Goal: Task Accomplishment & Management: Manage account settings

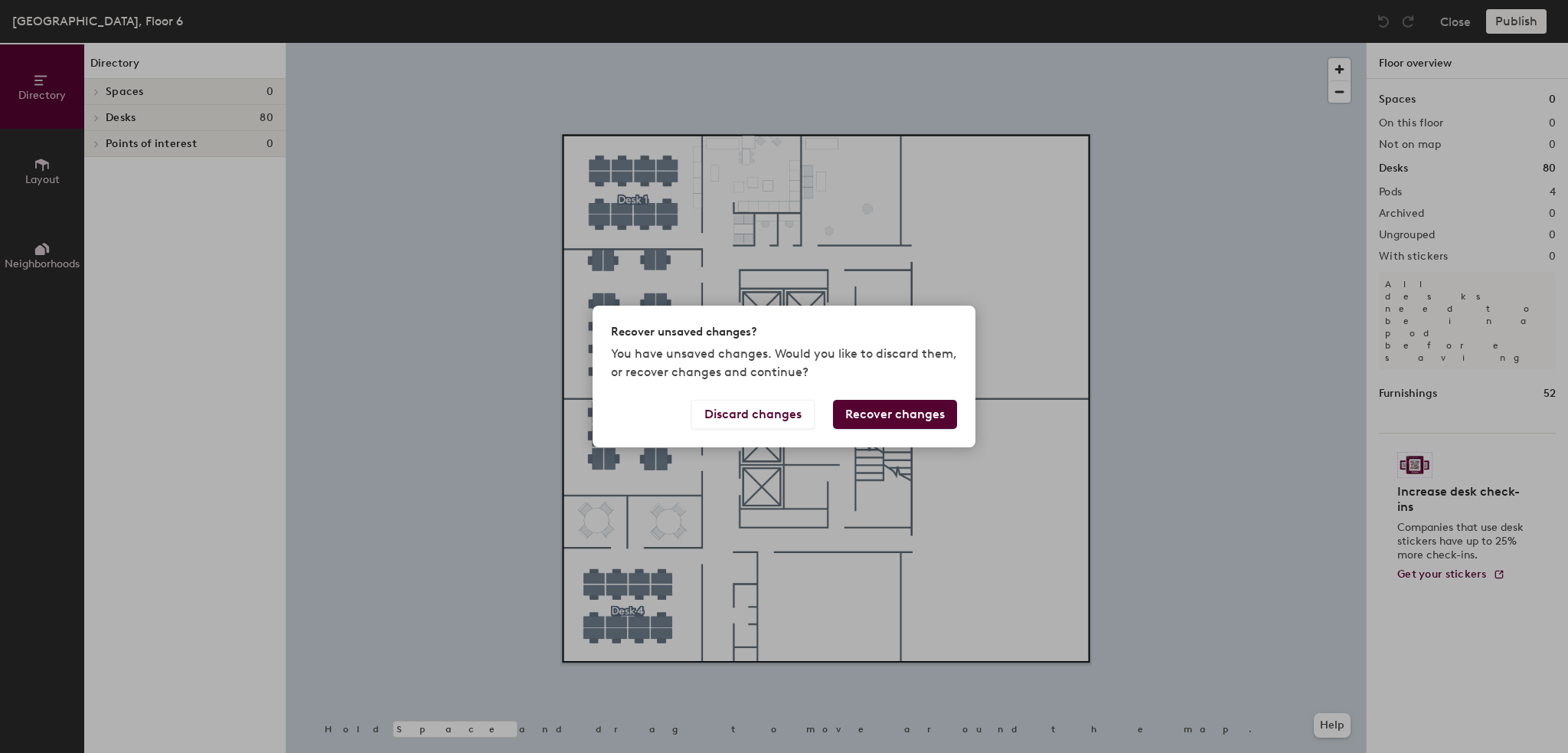
click at [852, 413] on button "Recover changes" at bounding box center [895, 414] width 124 height 30
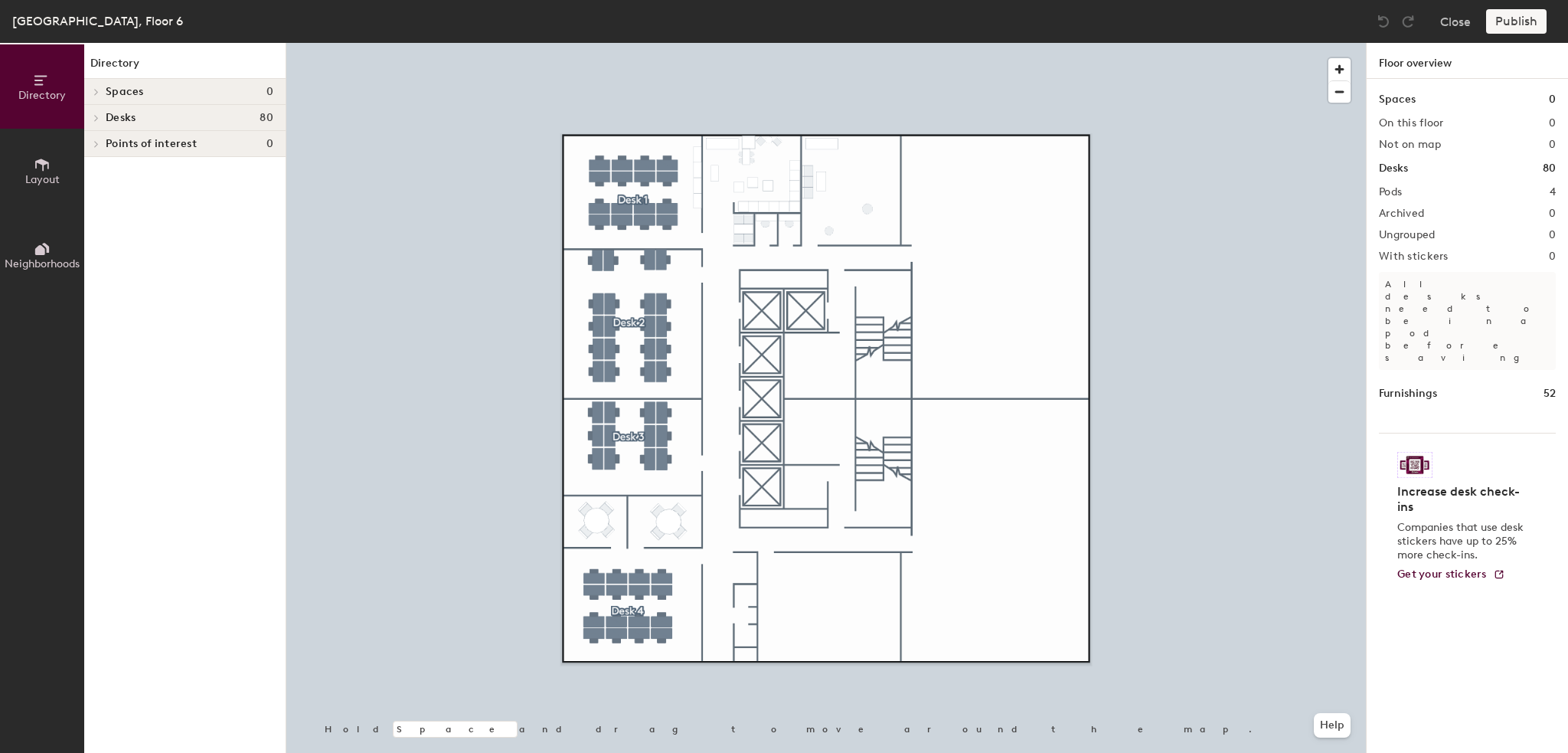
click at [1507, 23] on div "Publish" at bounding box center [1521, 22] width 69 height 24
click at [1451, 24] on button "Close" at bounding box center [1455, 22] width 30 height 24
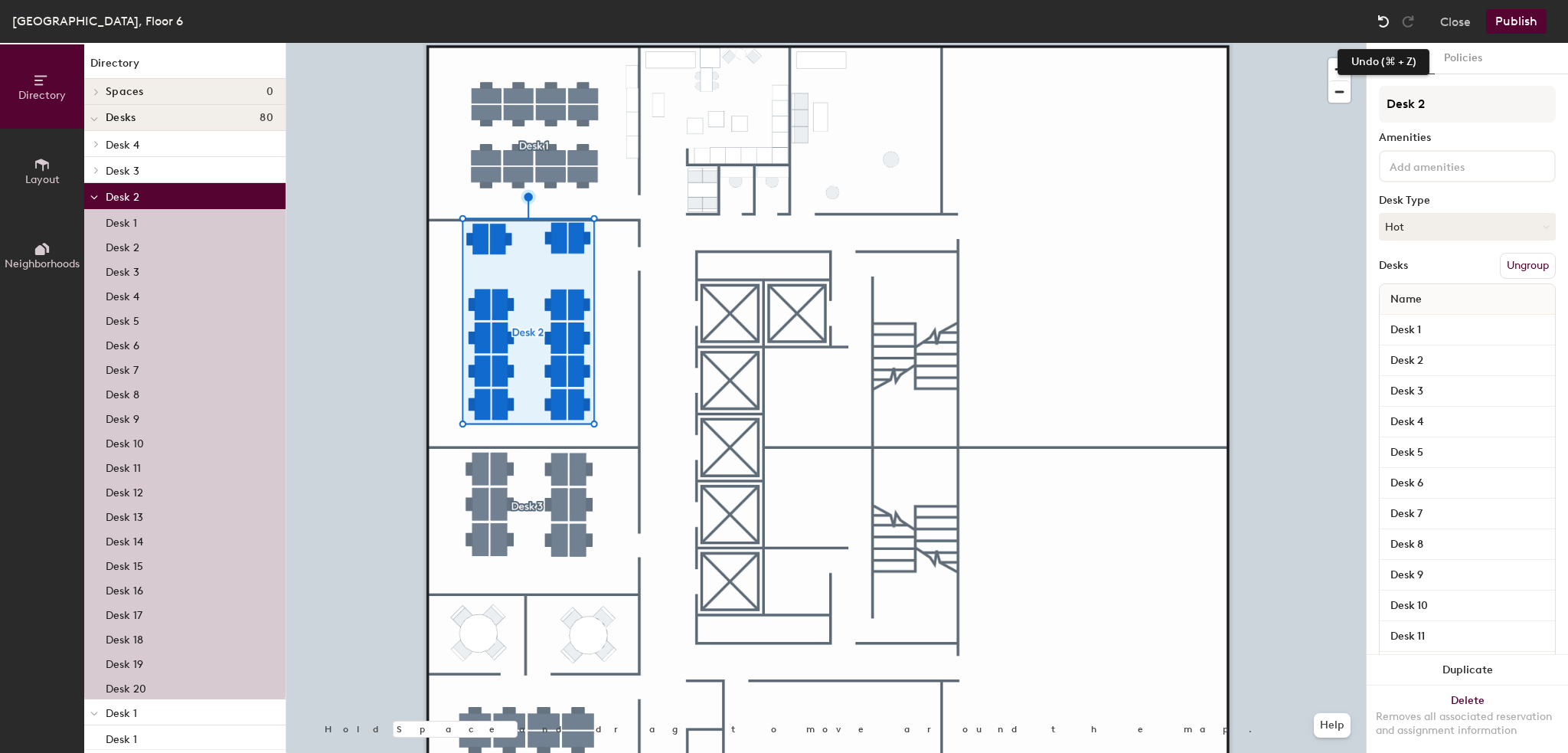
click at [1385, 17] on img at bounding box center [1384, 22] width 16 height 16
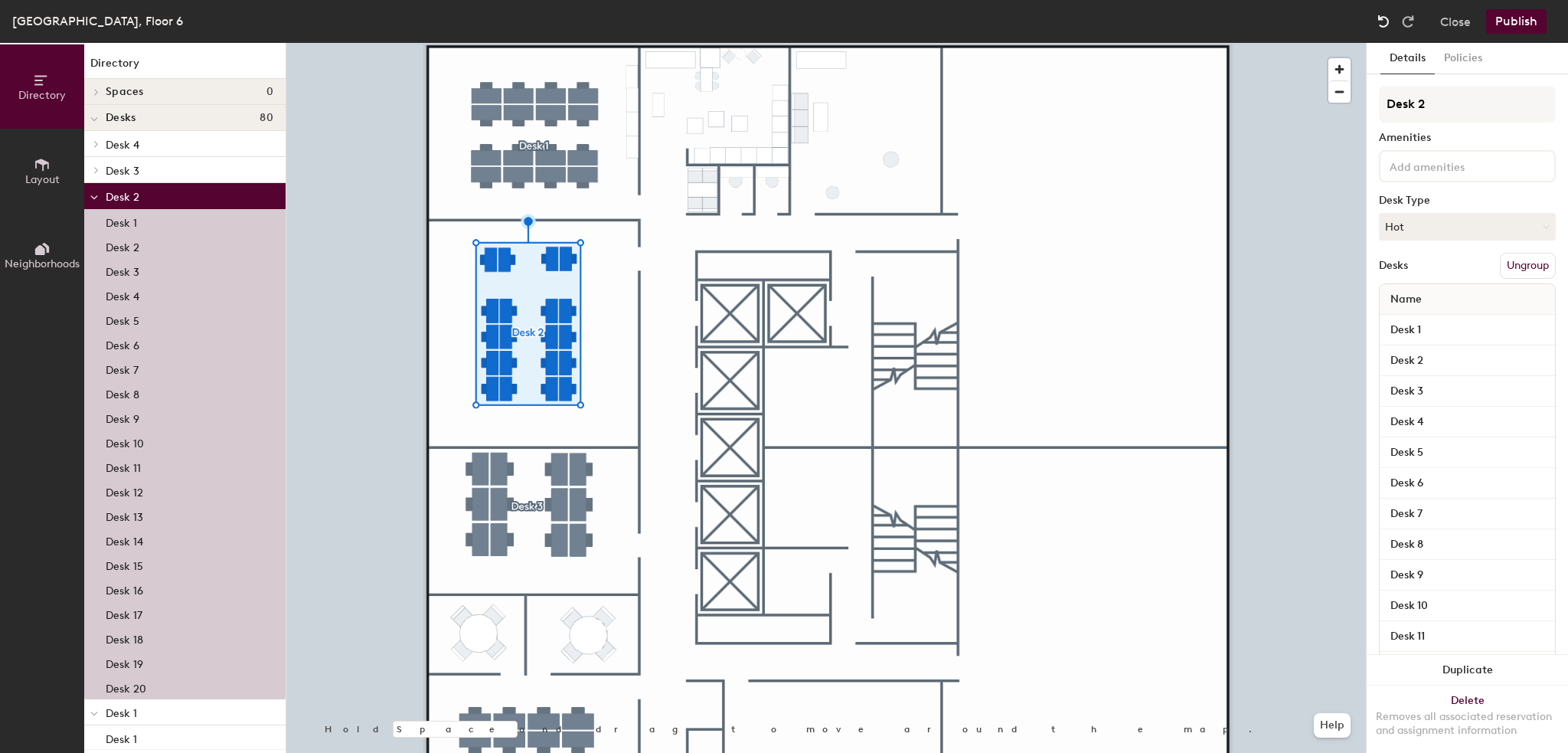
click at [1385, 17] on img at bounding box center [1384, 22] width 16 height 16
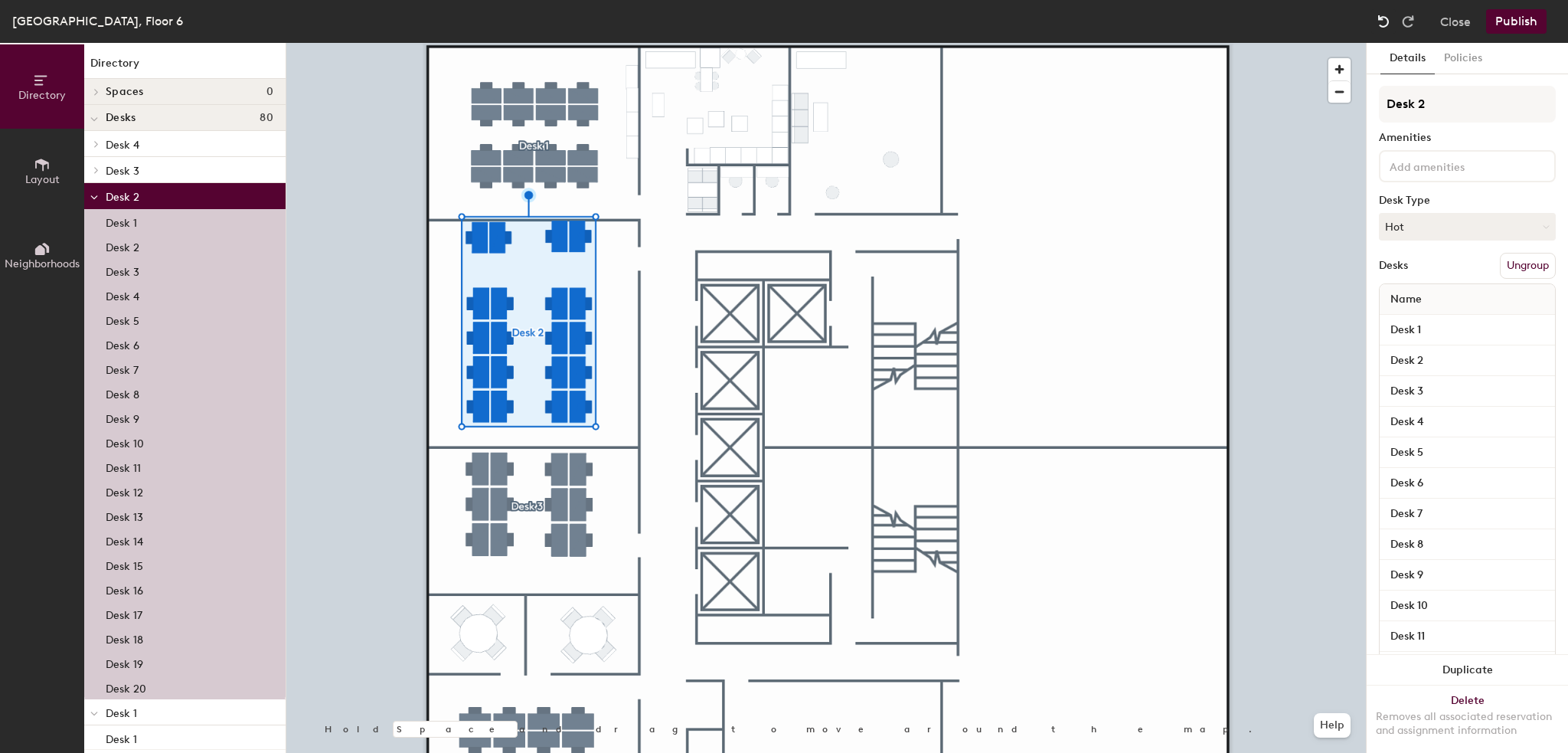
click at [1385, 17] on img at bounding box center [1384, 22] width 16 height 16
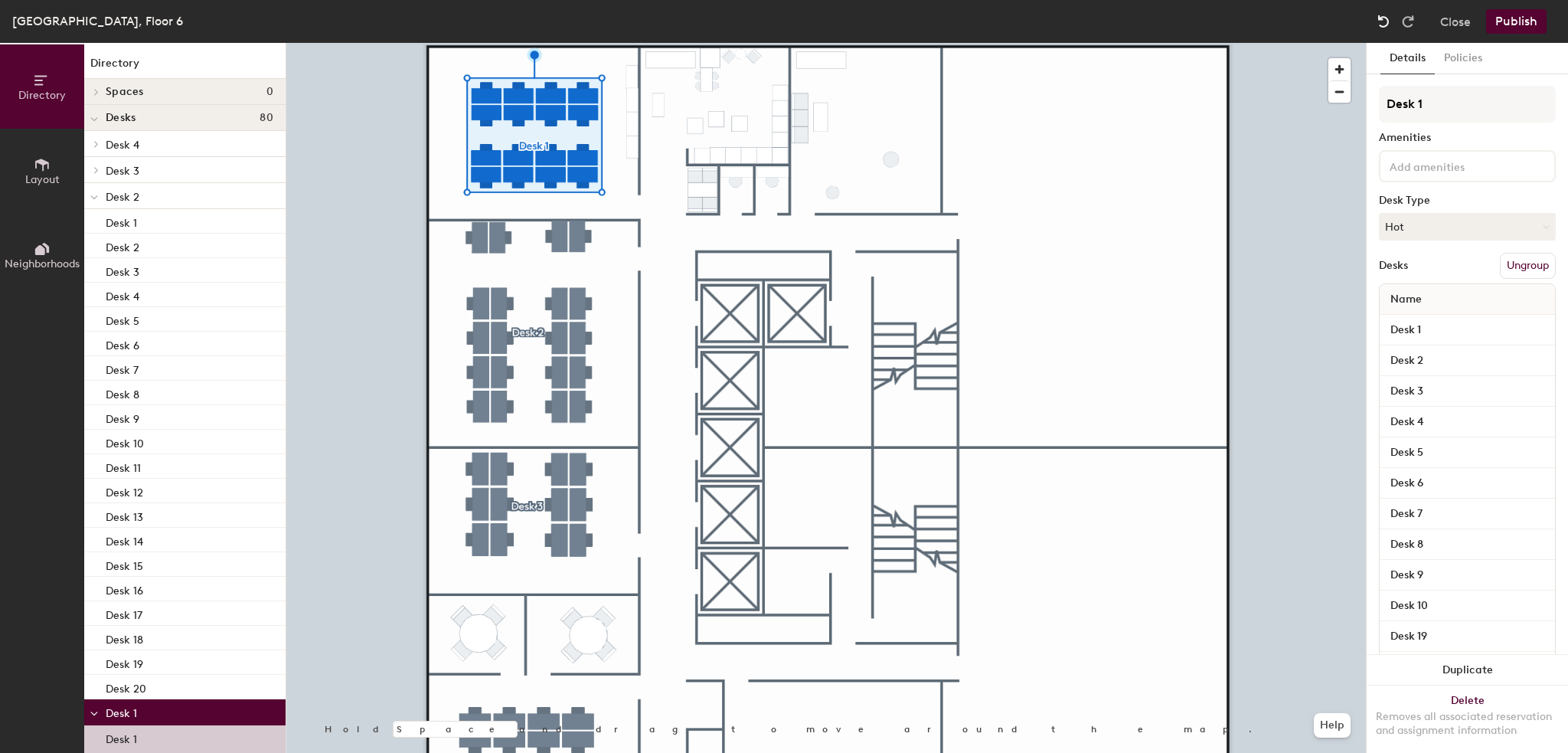
click at [1385, 17] on img at bounding box center [1384, 22] width 16 height 16
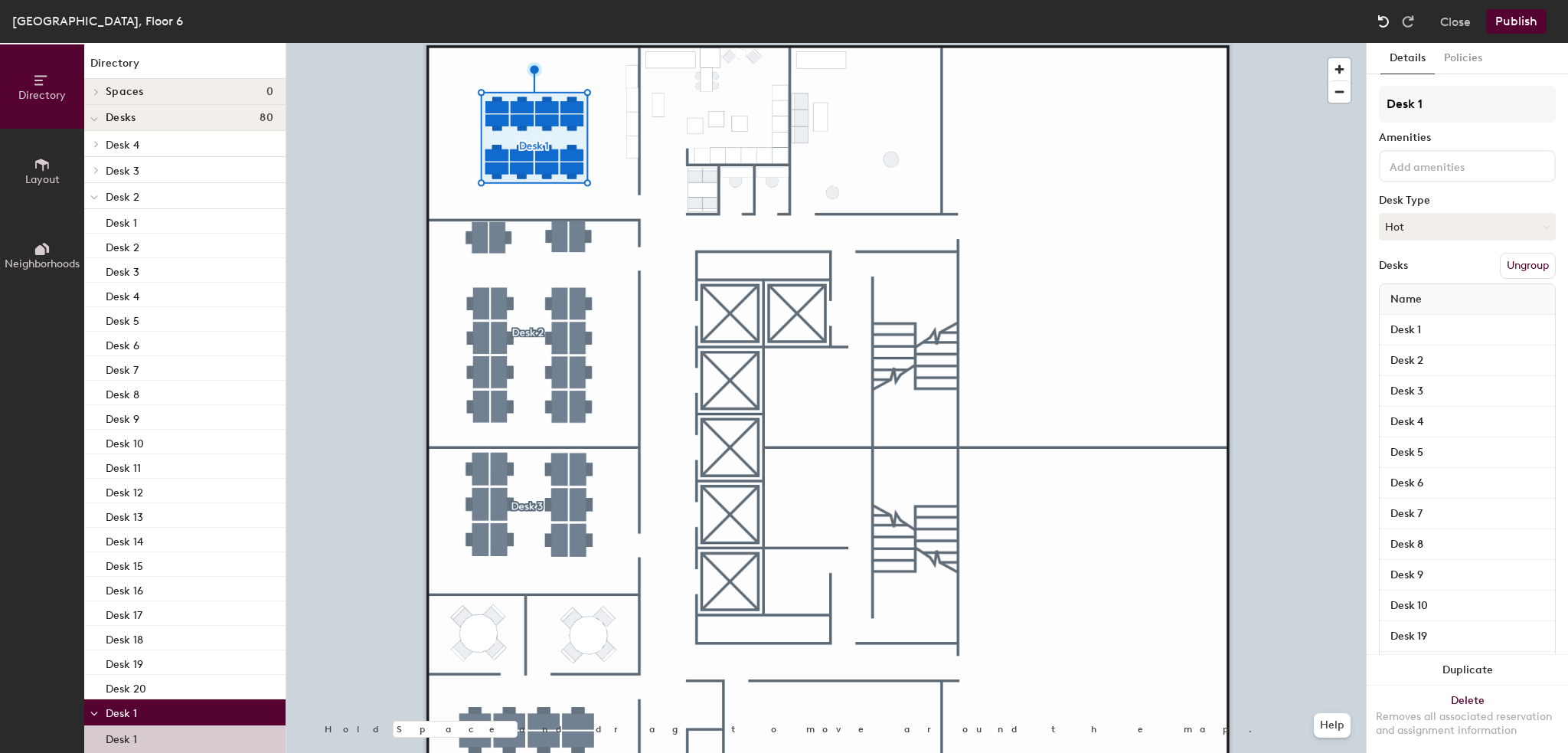
click at [1385, 17] on img at bounding box center [1384, 22] width 16 height 16
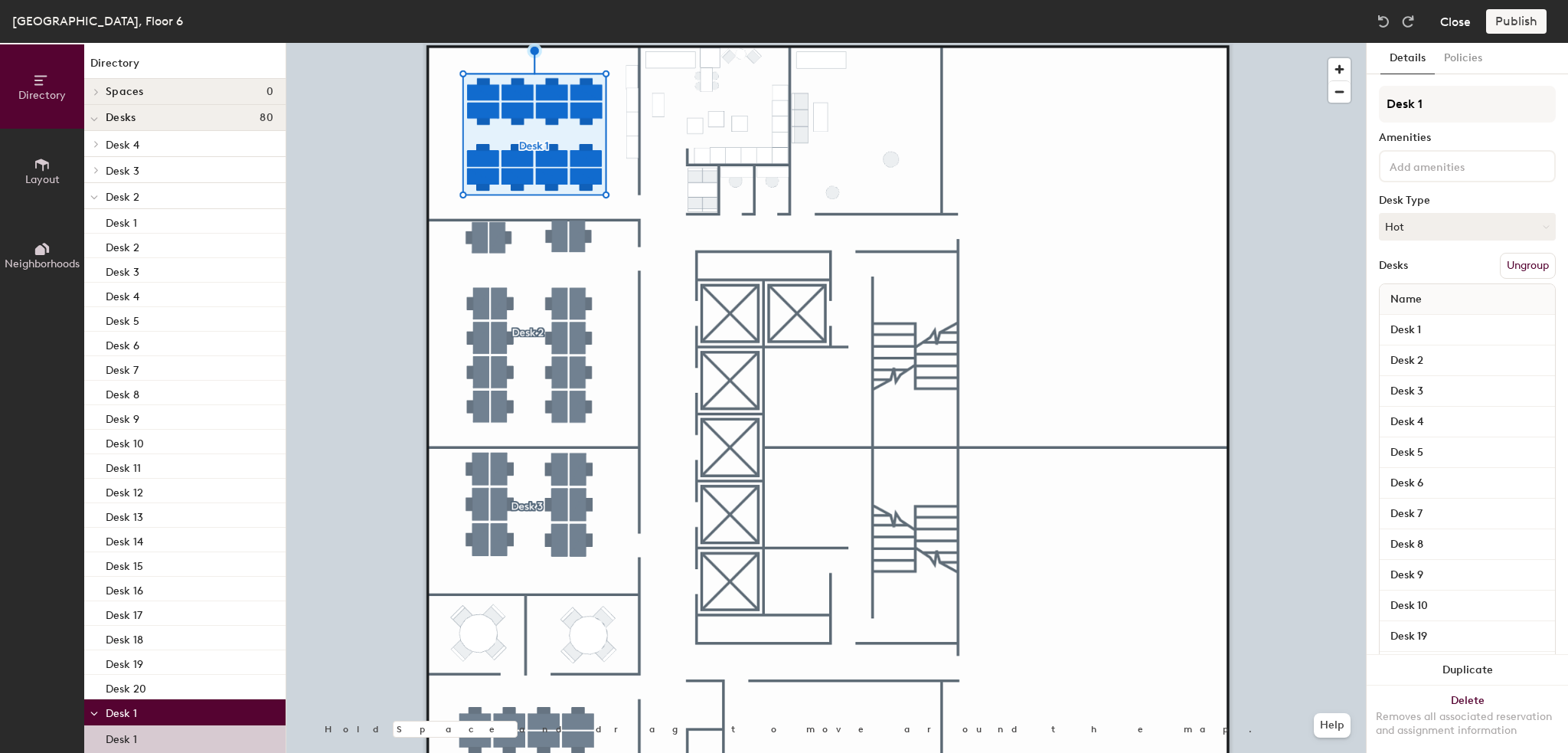
click at [1455, 20] on button "Close" at bounding box center [1455, 22] width 30 height 24
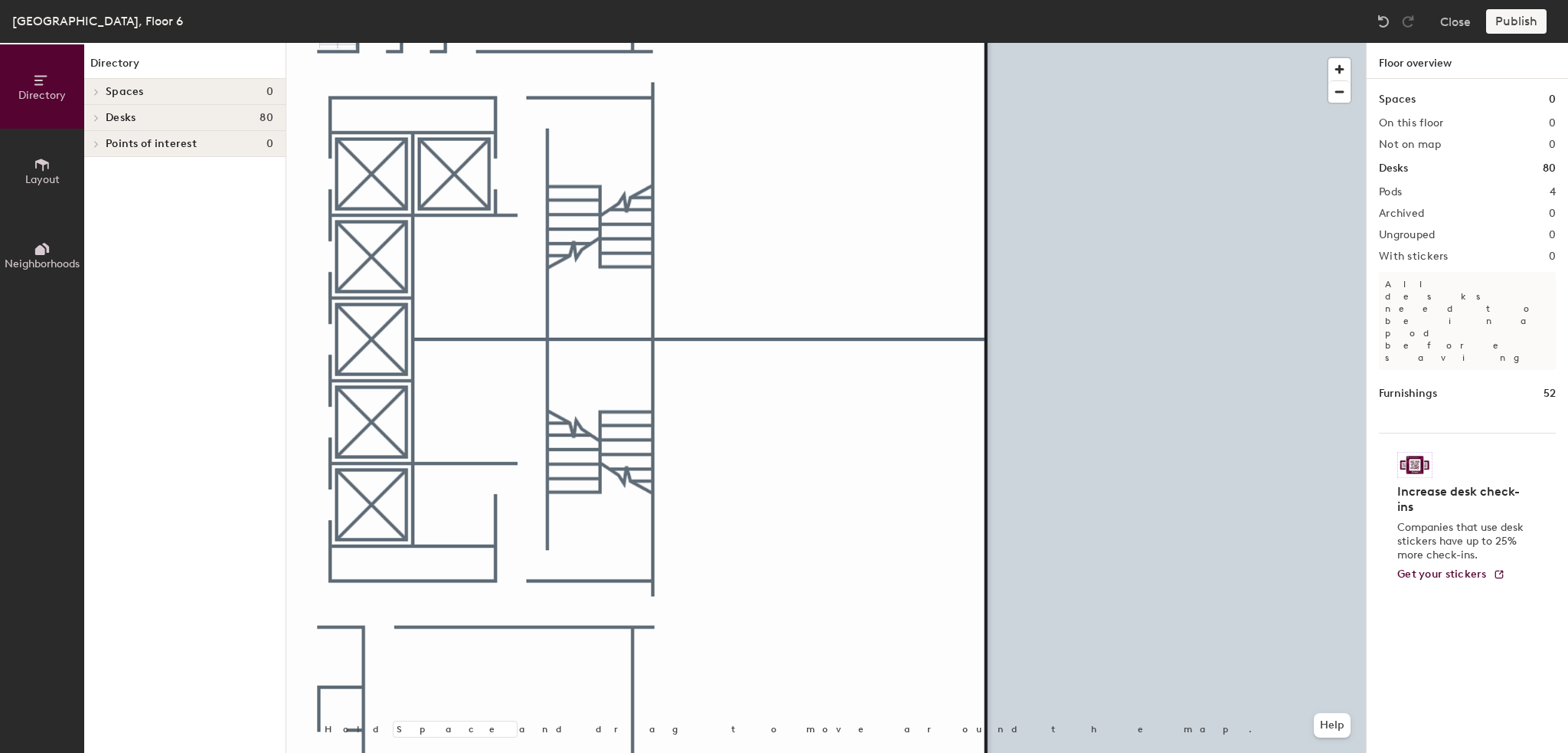
click at [1380, 451] on div "Directory Layout Neighborhoods Directory Spaces 0 Desks 80 Desk 4 Desk 1 Desk 2…" at bounding box center [784, 398] width 1568 height 710
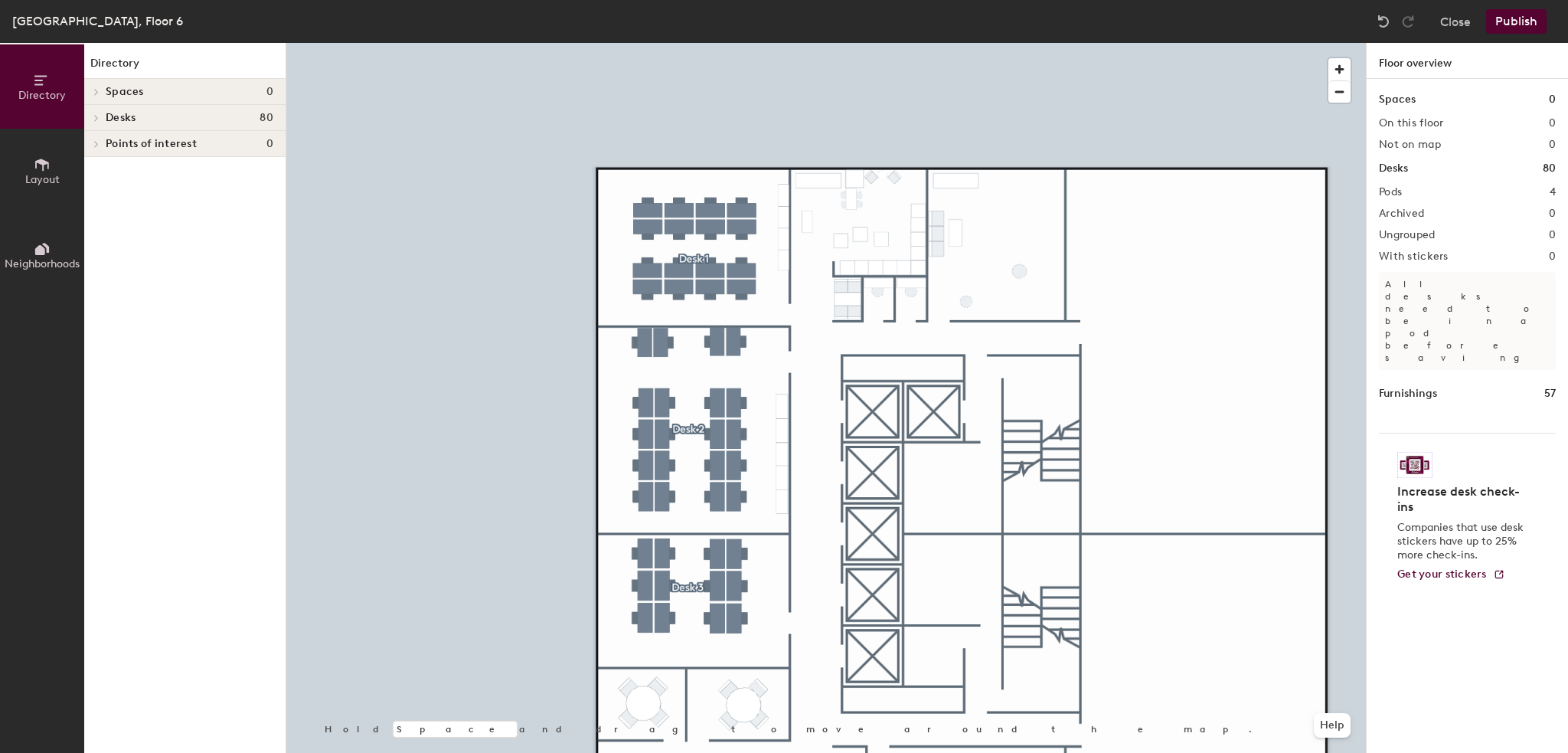
click at [36, 167] on icon at bounding box center [43, 165] width 14 height 12
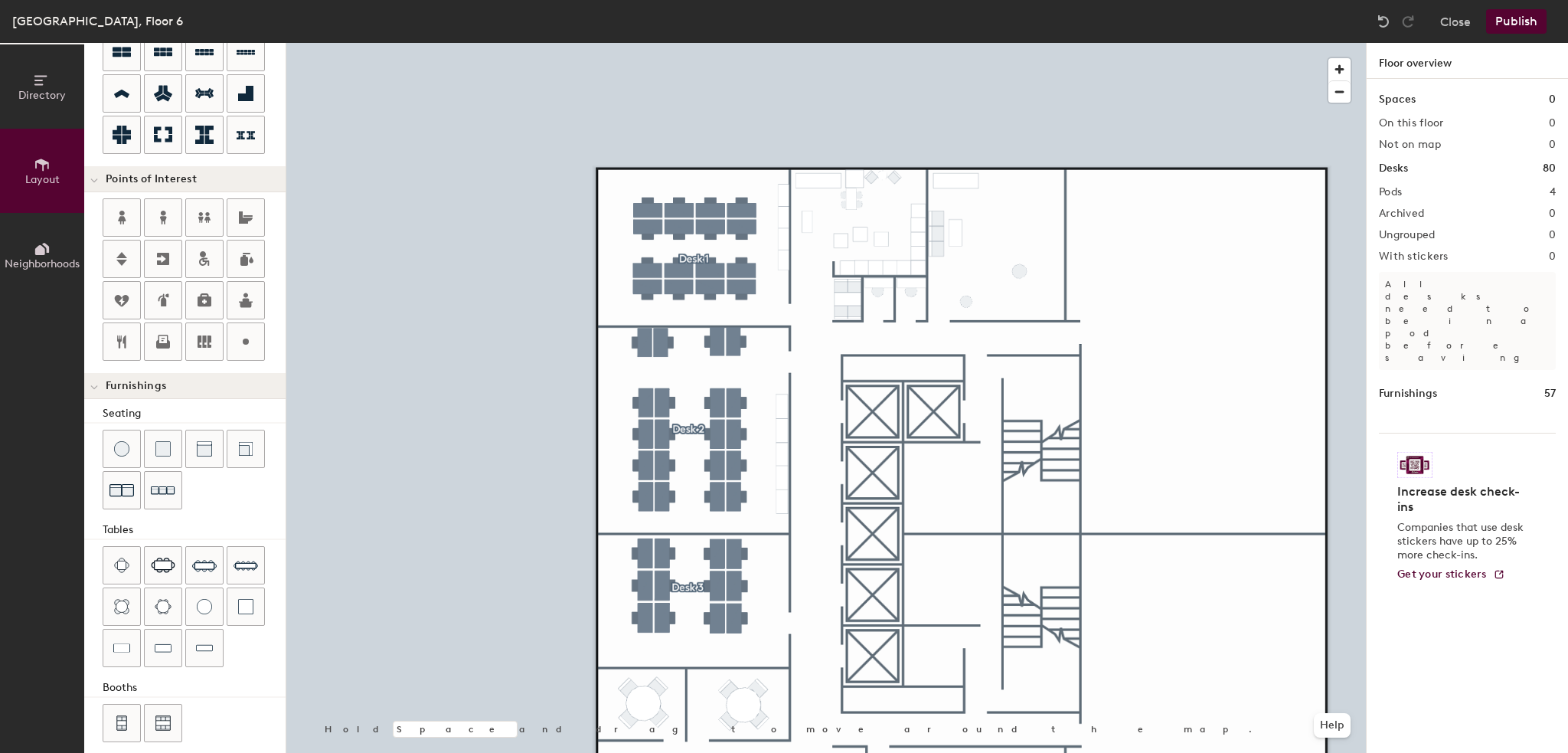
scroll to position [208, 0]
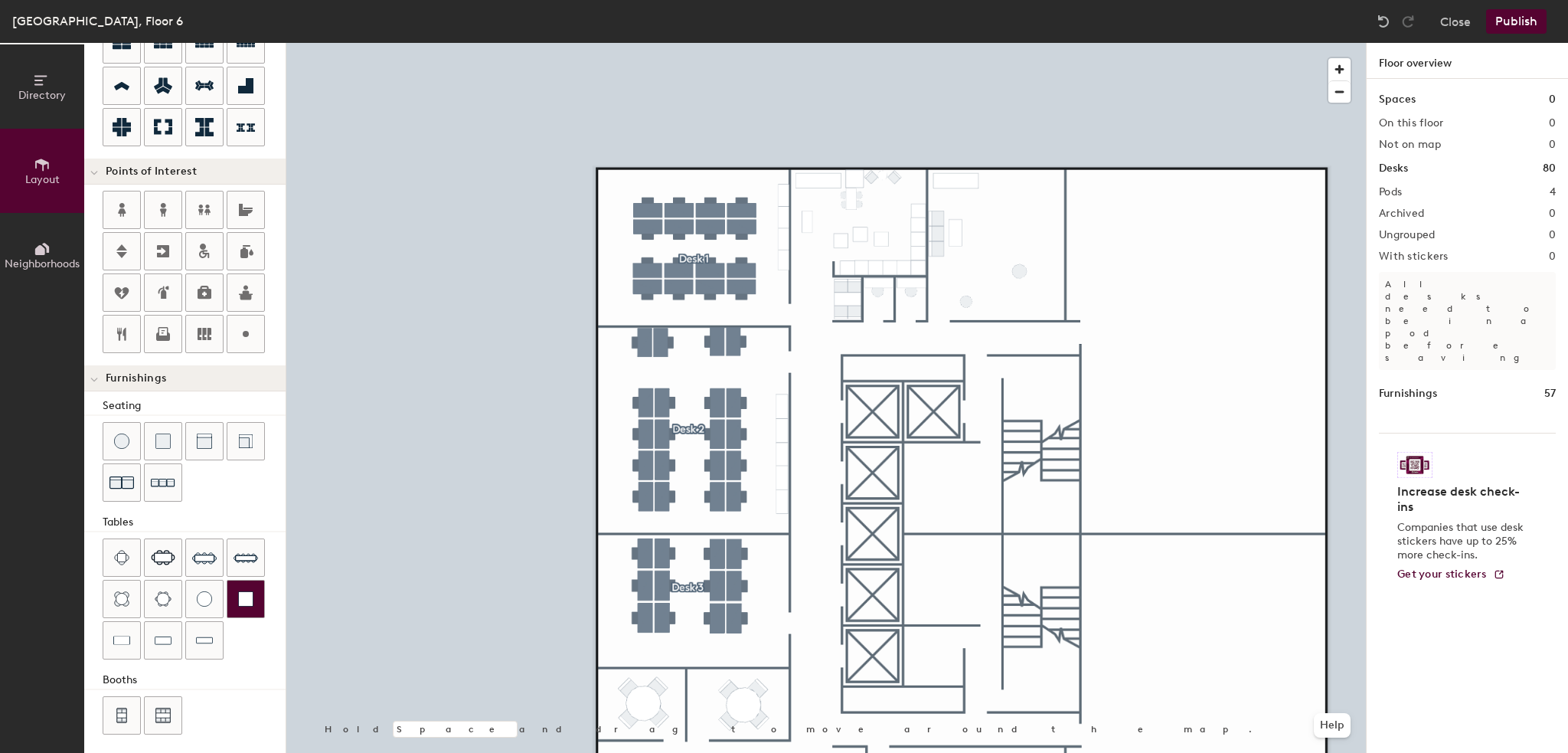
click at [234, 604] on div at bounding box center [246, 599] width 36 height 36
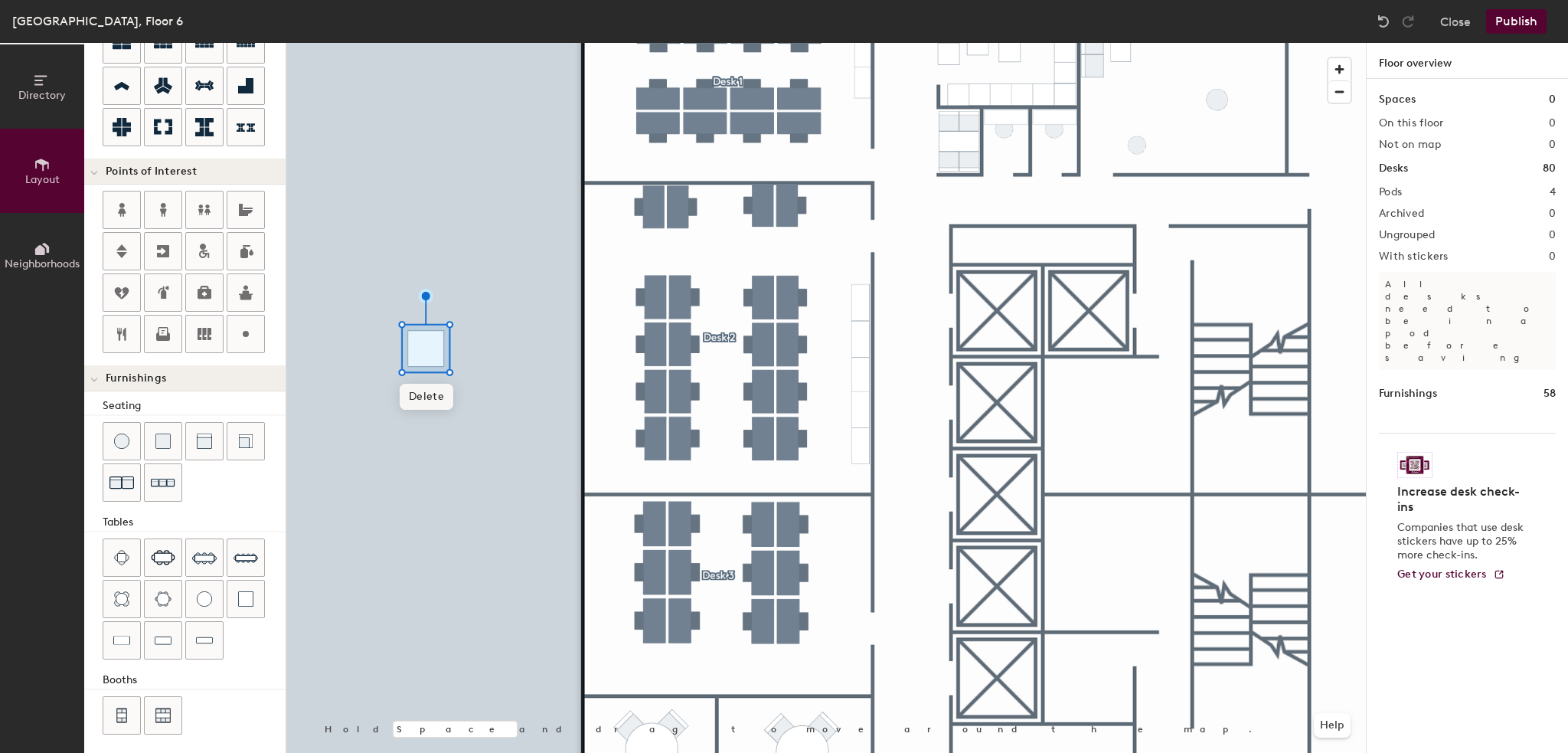
click at [429, 394] on span "Delete" at bounding box center [426, 397] width 54 height 26
drag, startPoint x: 125, startPoint y: 630, endPoint x: 181, endPoint y: 583, distance: 73.1
click at [124, 633] on img at bounding box center [122, 641] width 16 height 16
click at [510, 392] on span "Delete" at bounding box center [492, 397] width 54 height 26
click at [210, 444] on img at bounding box center [205, 441] width 16 height 16
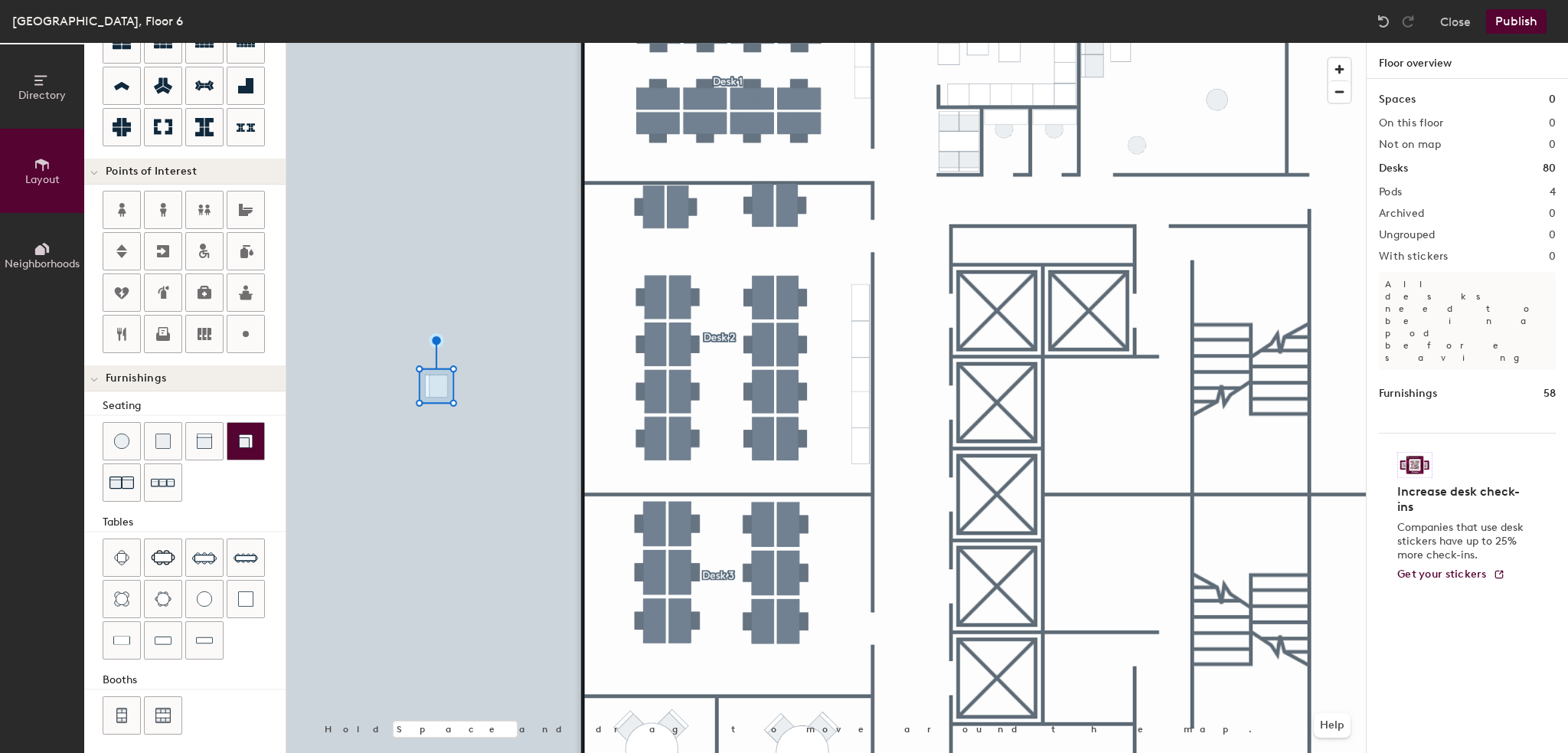
type input "60"
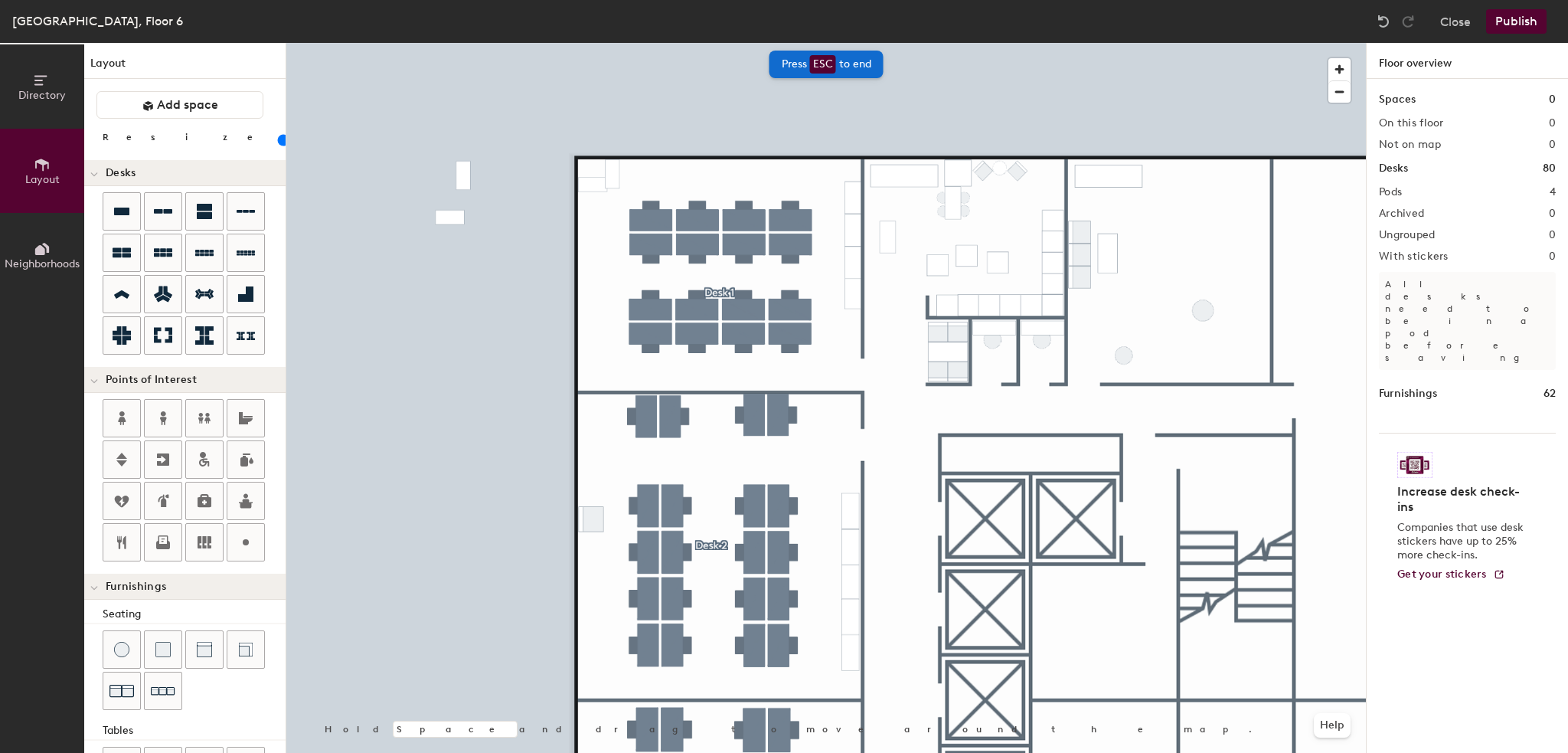
scroll to position [208, 0]
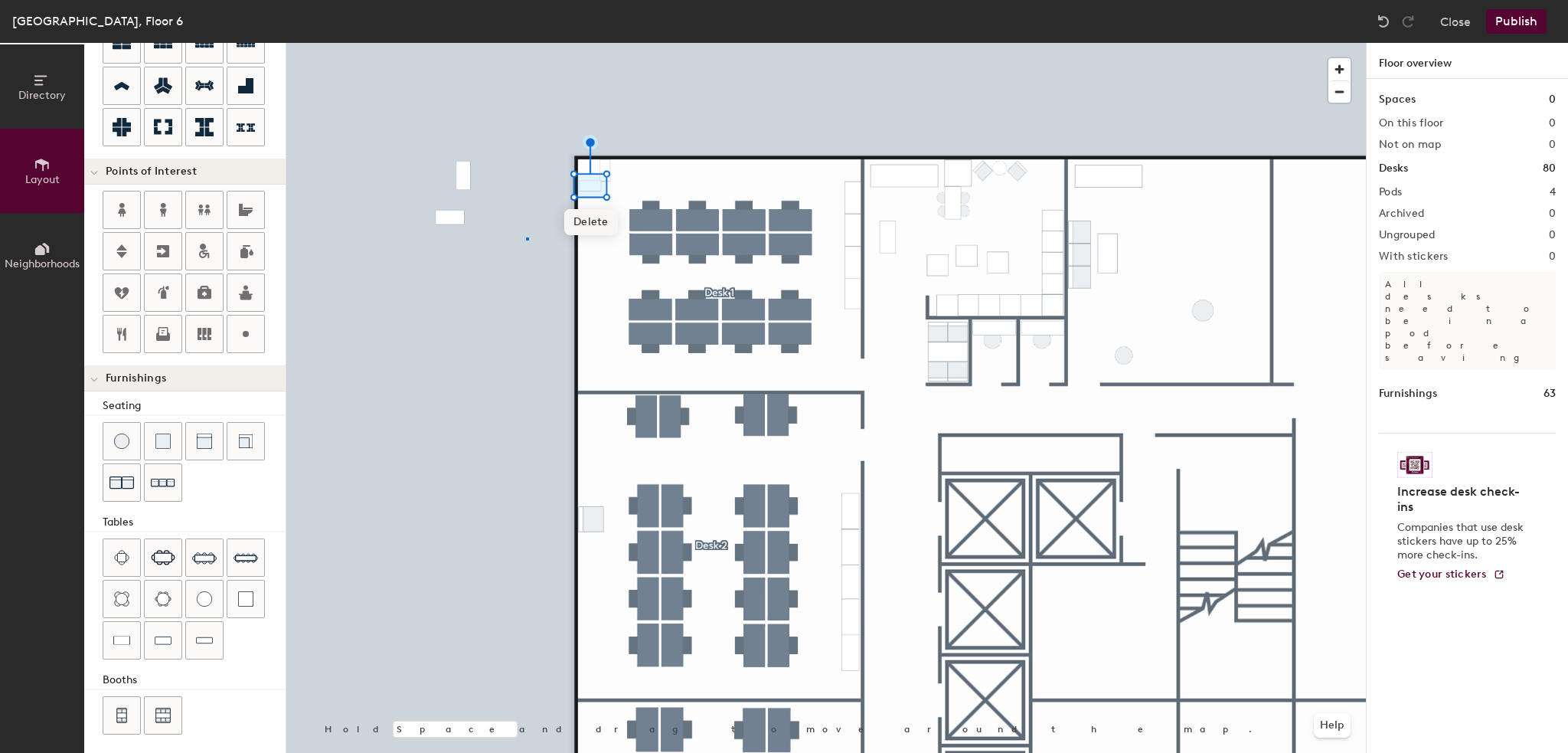
click at [526, 43] on div at bounding box center [827, 43] width 1080 height 0
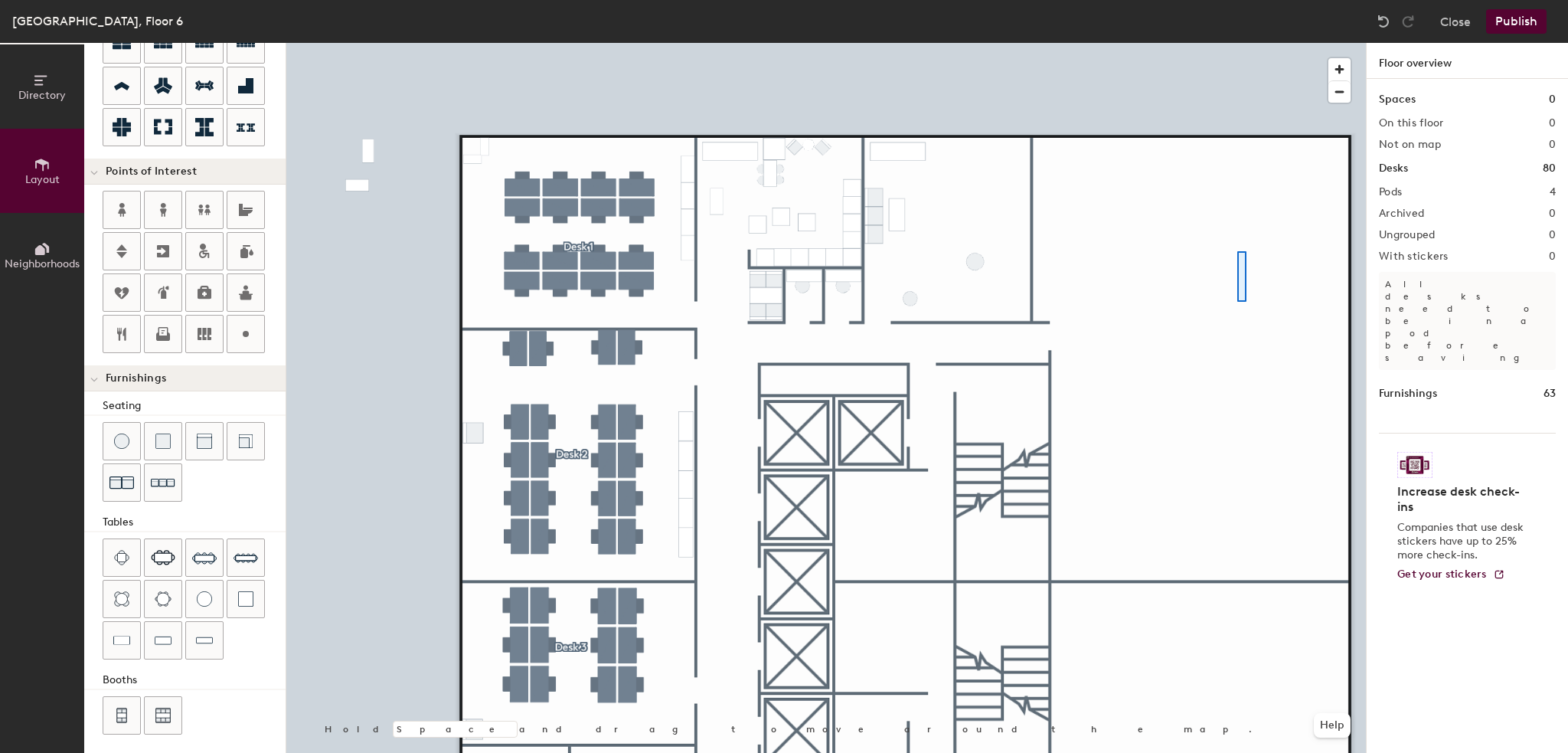
click at [1229, 43] on div at bounding box center [827, 43] width 1080 height 0
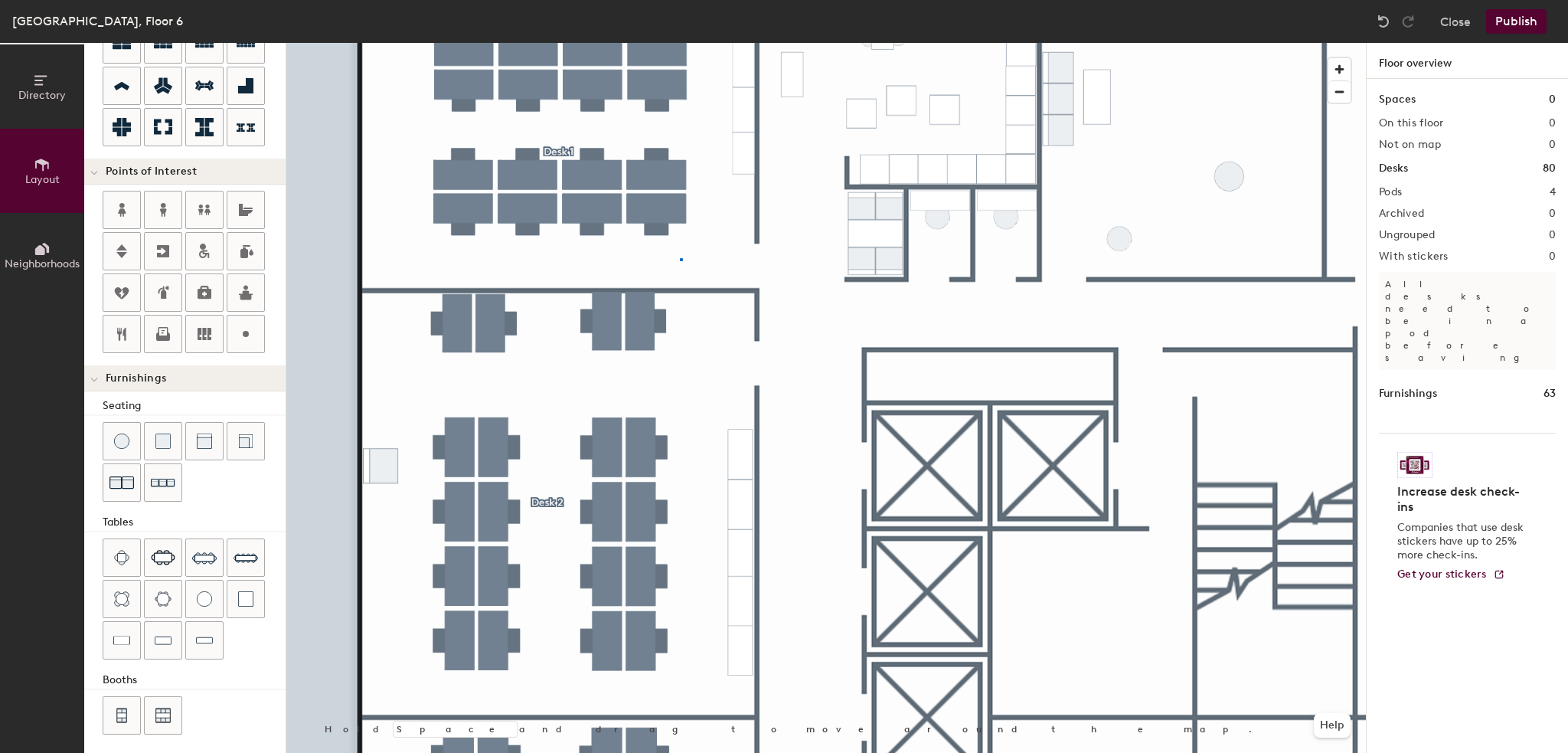
click at [680, 43] on div at bounding box center [827, 43] width 1080 height 0
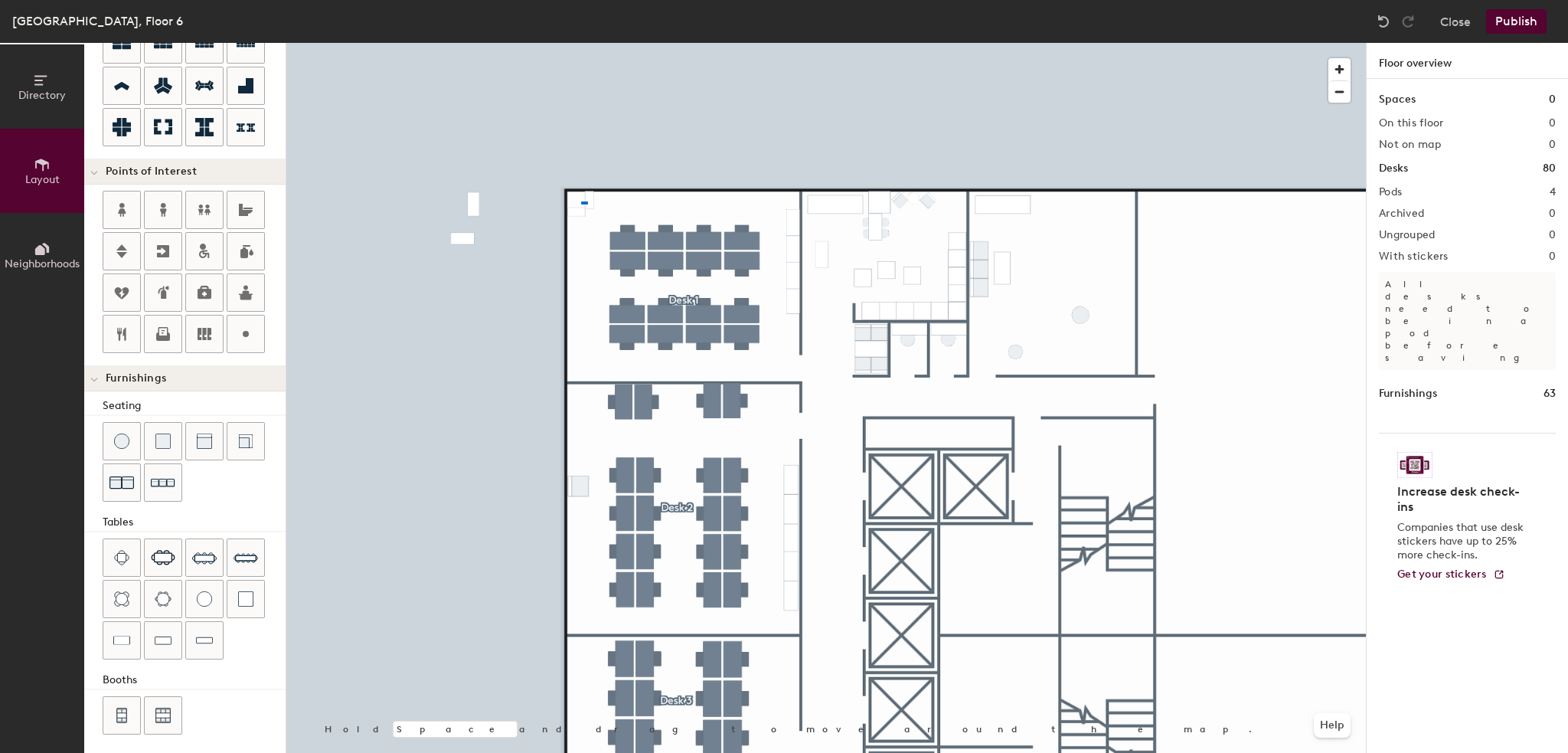
click at [581, 43] on div at bounding box center [827, 43] width 1080 height 0
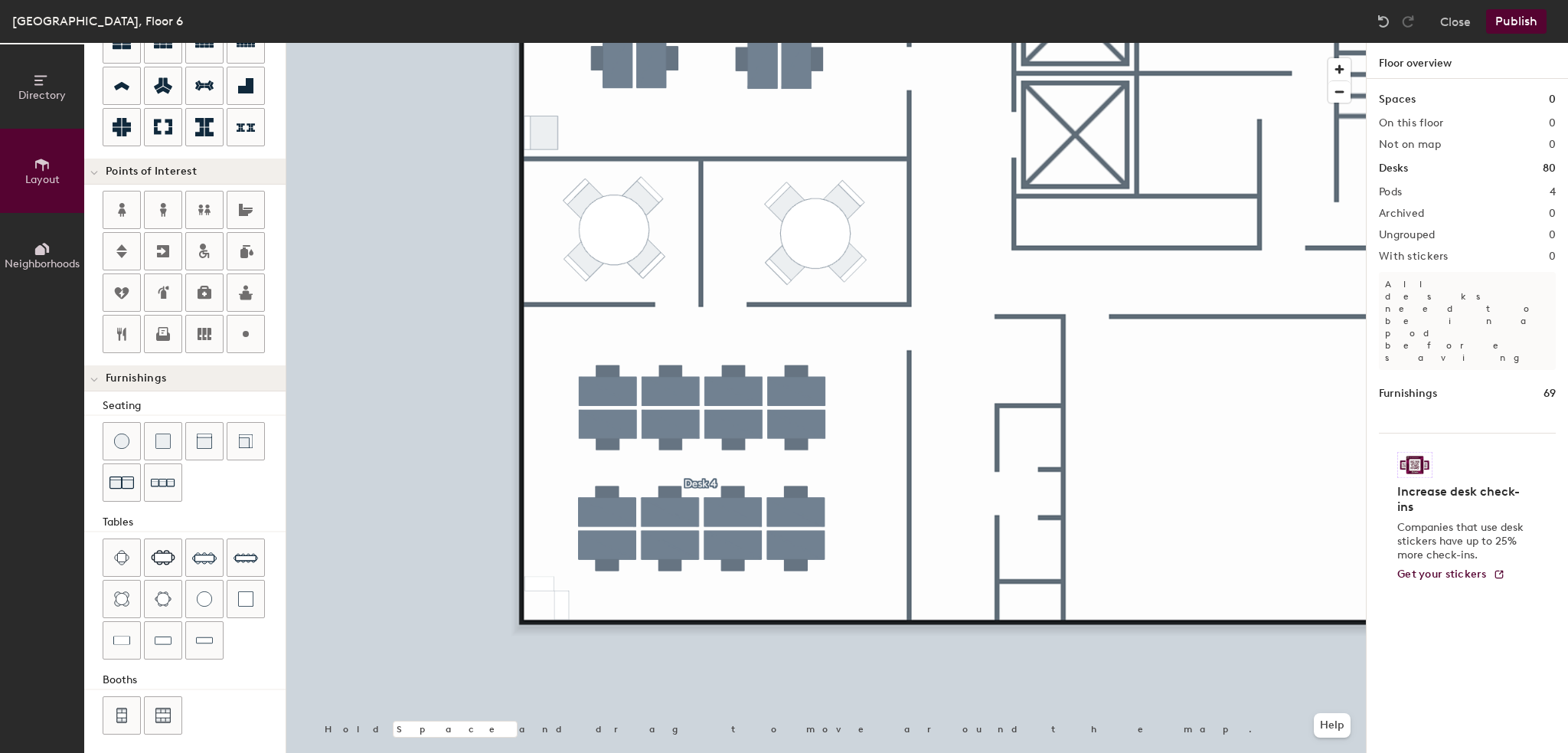
type input "20"
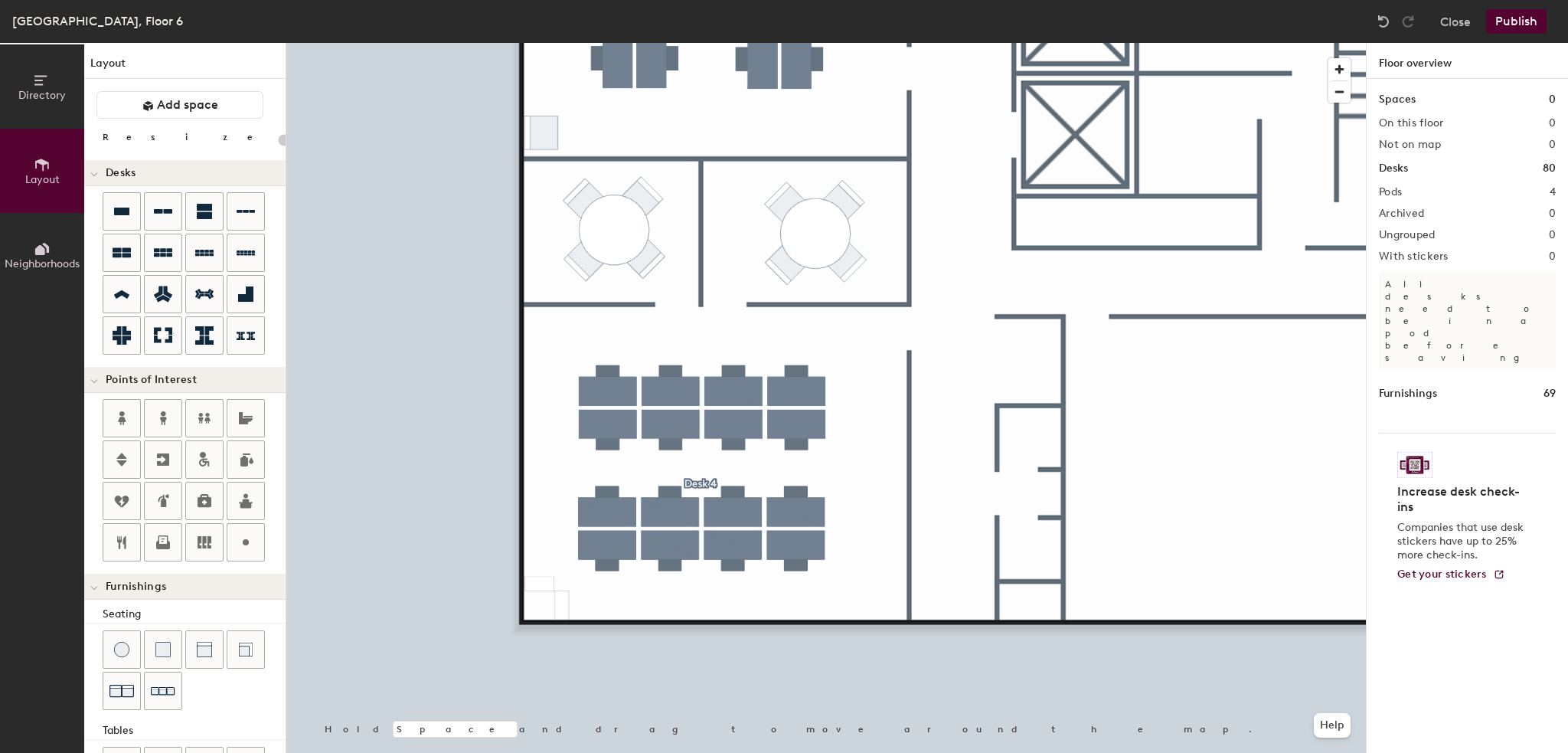
scroll to position [208, 0]
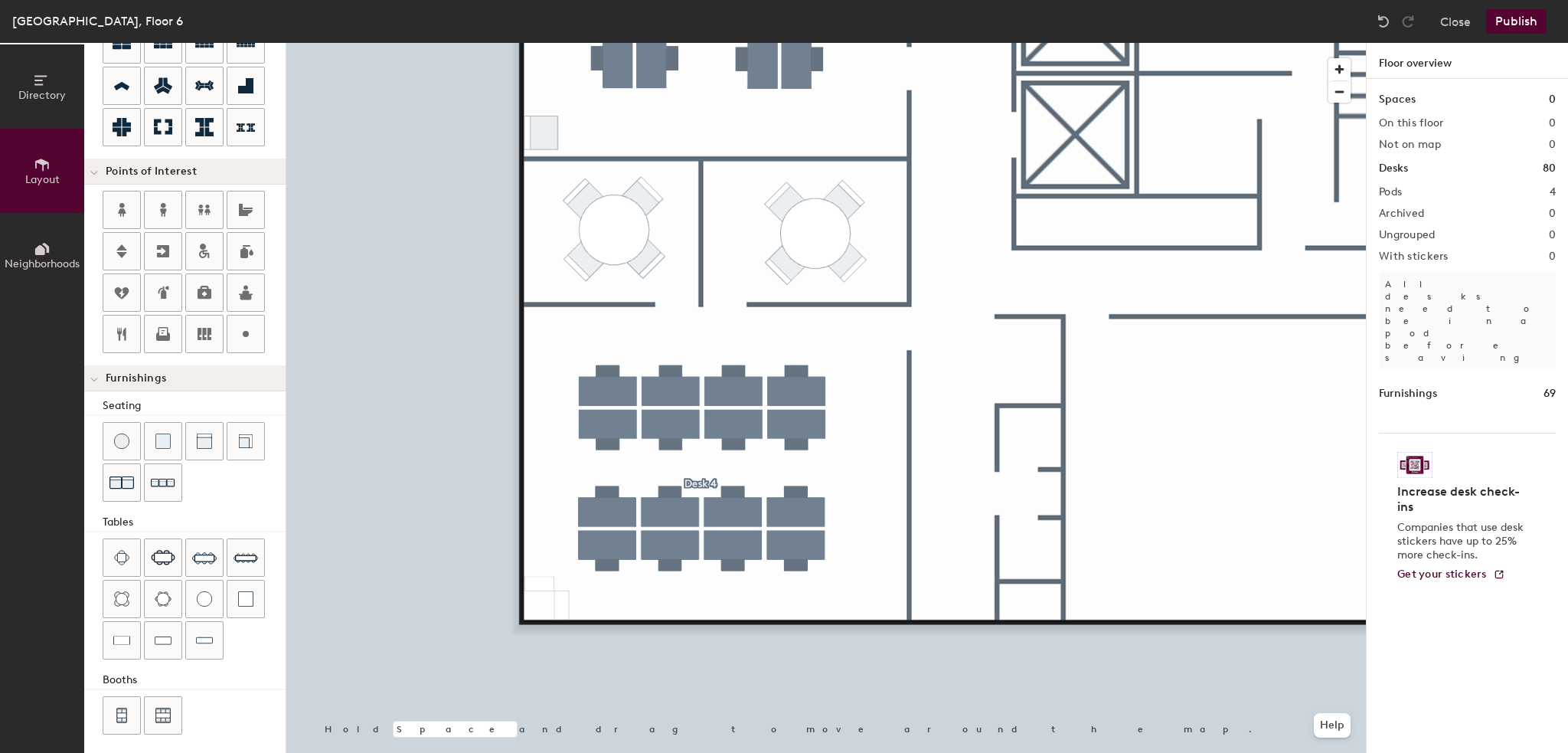
click at [190, 386] on div "Directory Layout Neighborhoods Layout Add space Resize Desks Points of Interest…" at bounding box center [784, 398] width 1568 height 710
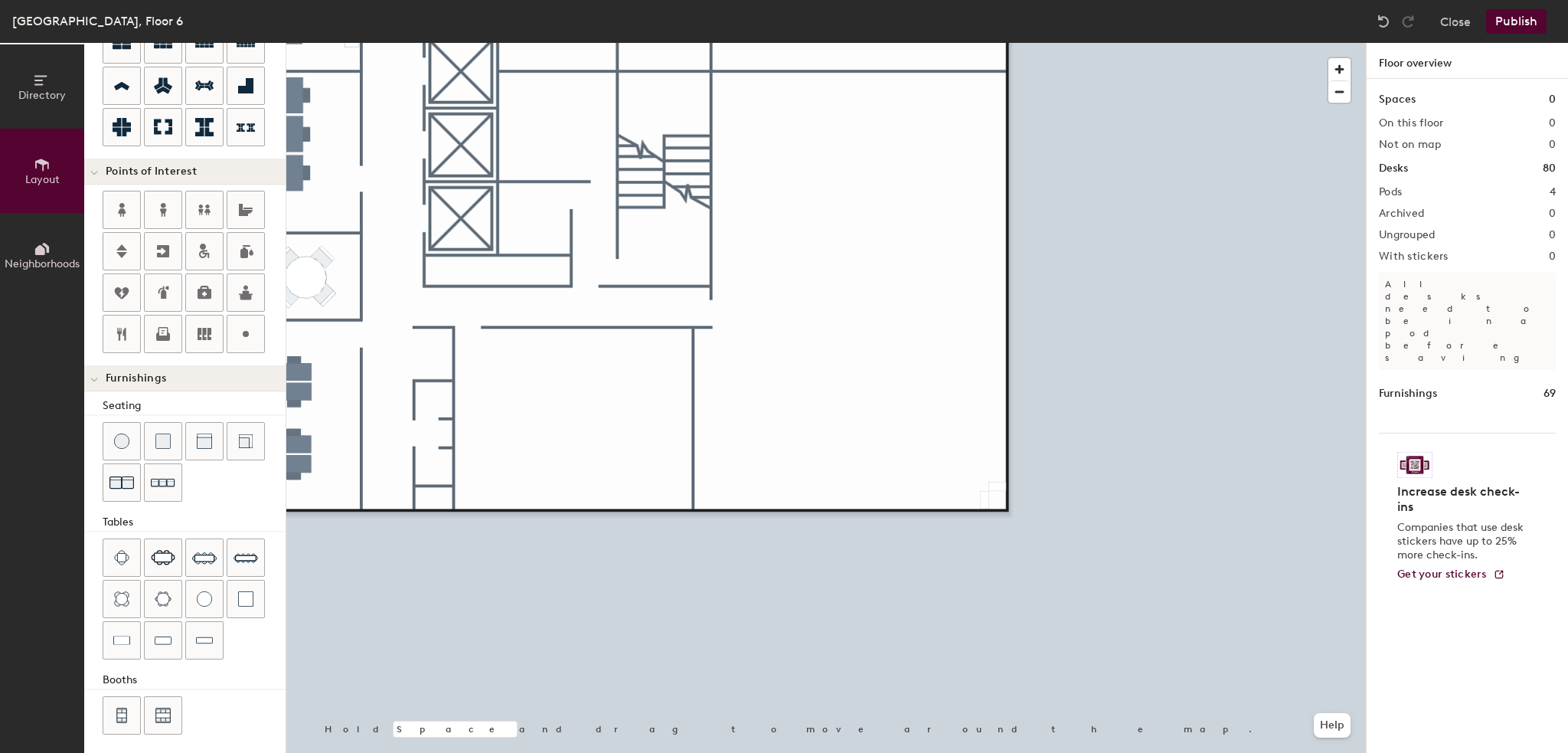
click at [944, 752] on html "Skip navigation Schedule Office People Analytics Visits Deliveries Services Man…" at bounding box center [784, 376] width 1568 height 753
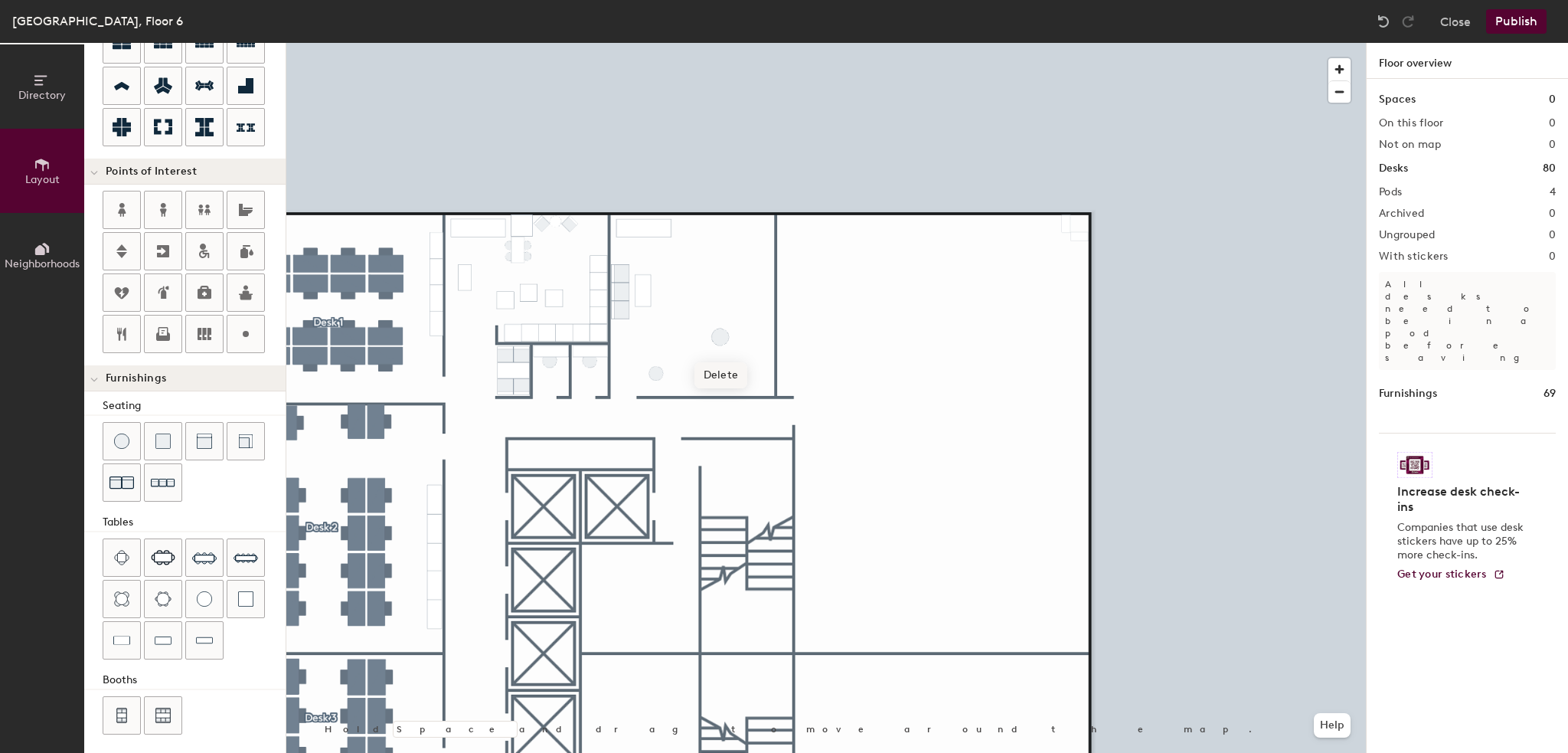
click at [717, 381] on span "Delete" at bounding box center [721, 375] width 54 height 26
click at [235, 552] on img at bounding box center [246, 558] width 24 height 24
click at [729, 375] on span "Delete" at bounding box center [736, 376] width 54 height 26
click at [205, 636] on img at bounding box center [204, 641] width 16 height 16
click at [717, 364] on span "Delete" at bounding box center [723, 369] width 54 height 26
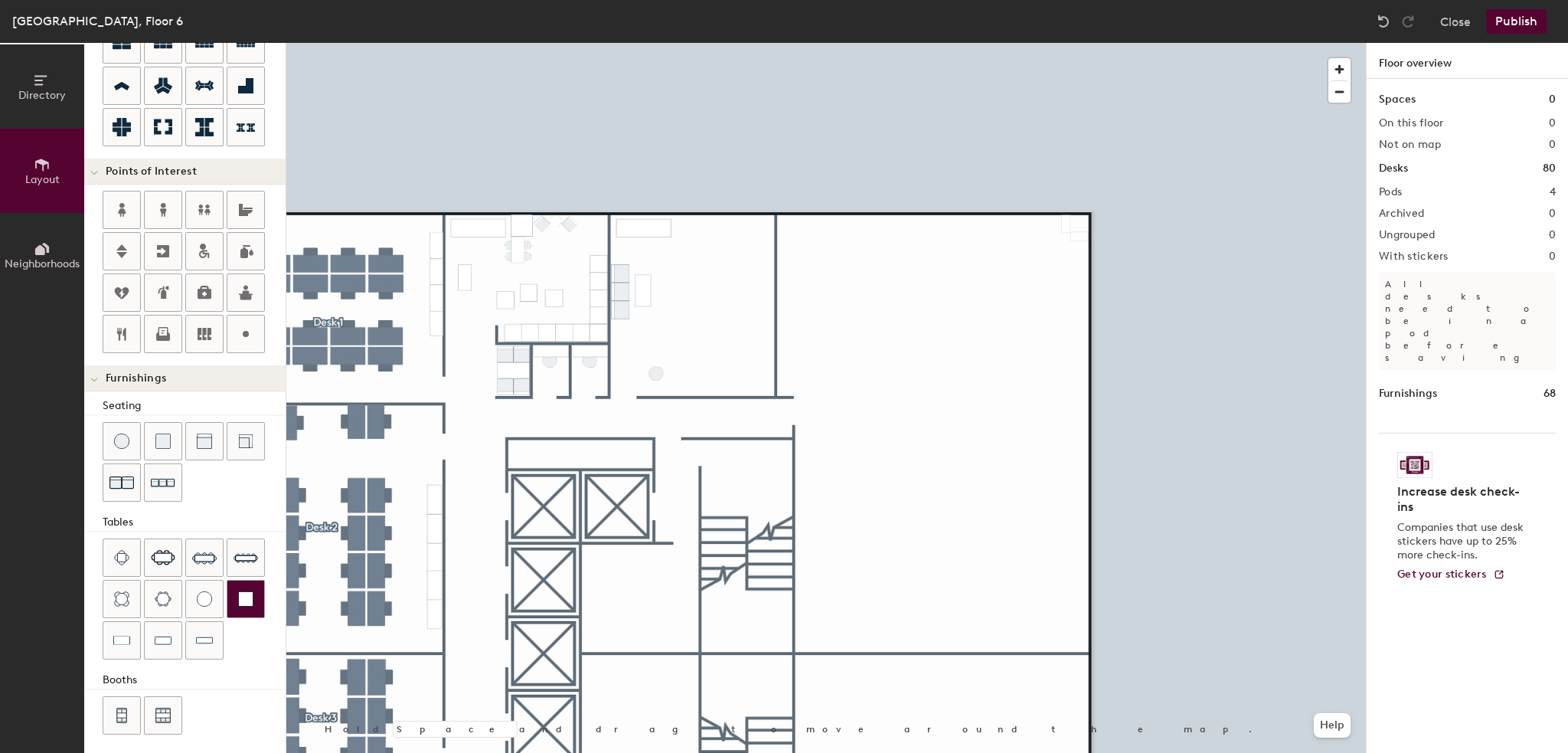
click at [243, 582] on div at bounding box center [246, 599] width 36 height 36
click at [235, 590] on div at bounding box center [246, 599] width 36 height 36
click at [692, 373] on span "Delete" at bounding box center [698, 372] width 54 height 26
click at [204, 591] on img at bounding box center [205, 599] width 16 height 16
click at [930, 337] on span "Delete" at bounding box center [929, 335] width 54 height 26
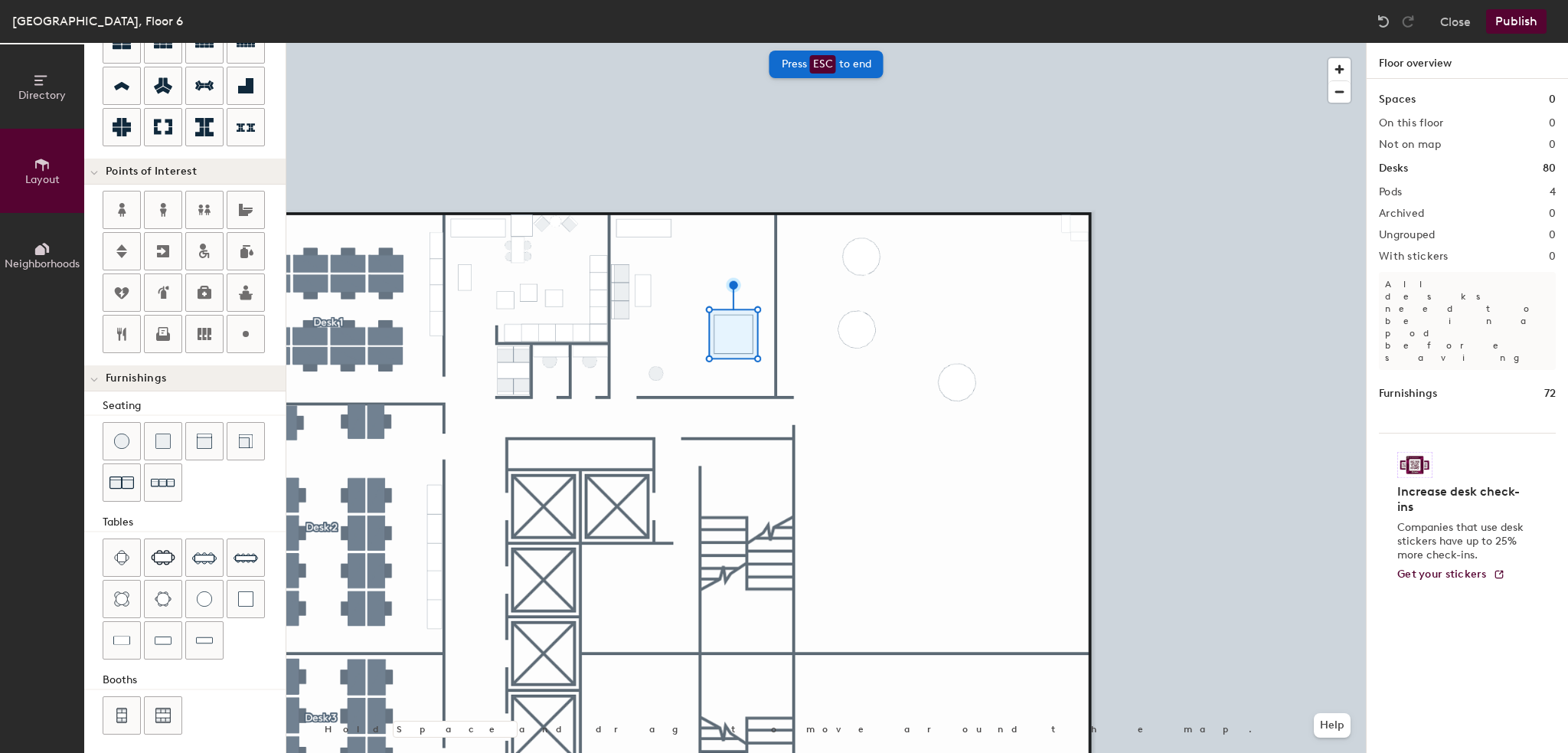
type input "120"
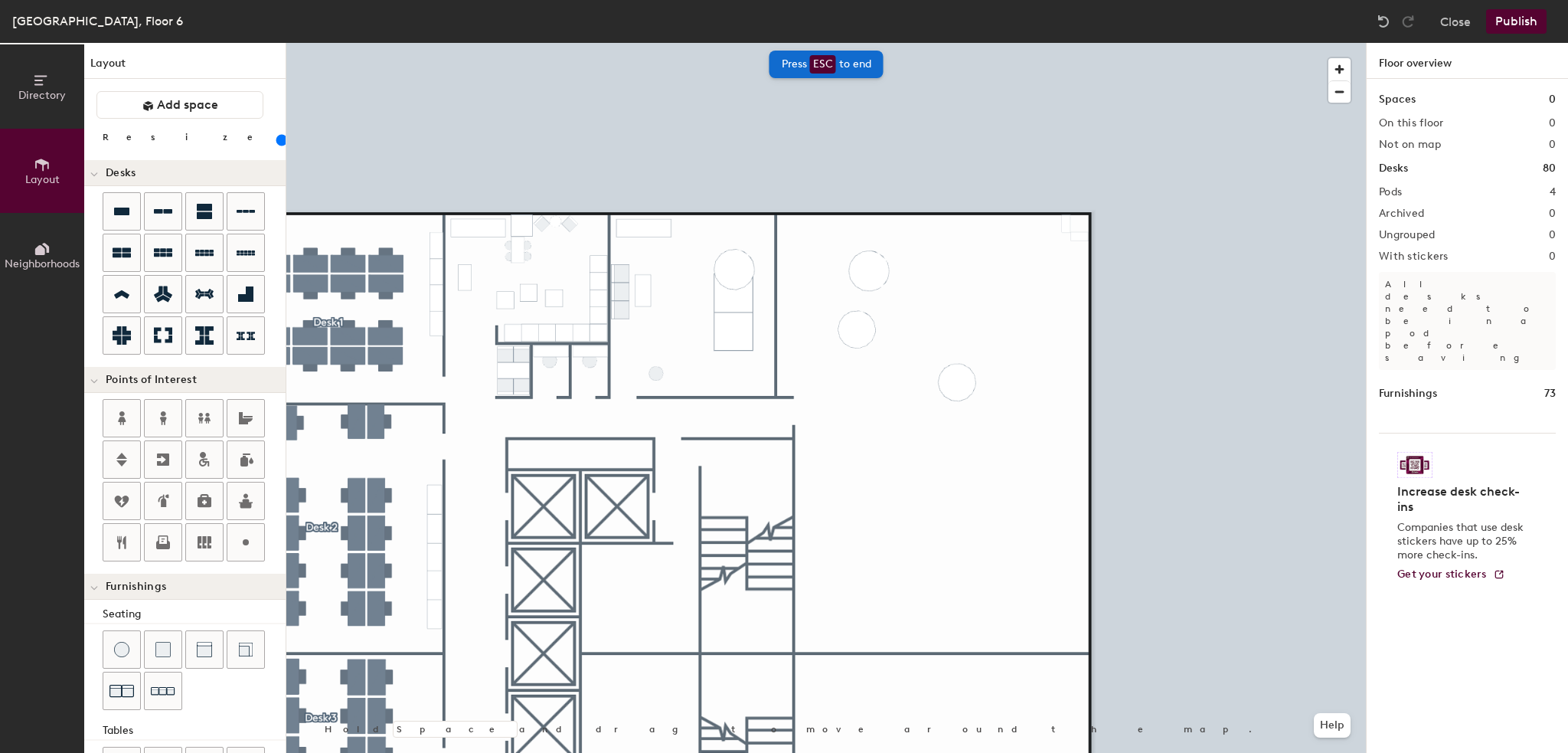
scroll to position [208, 0]
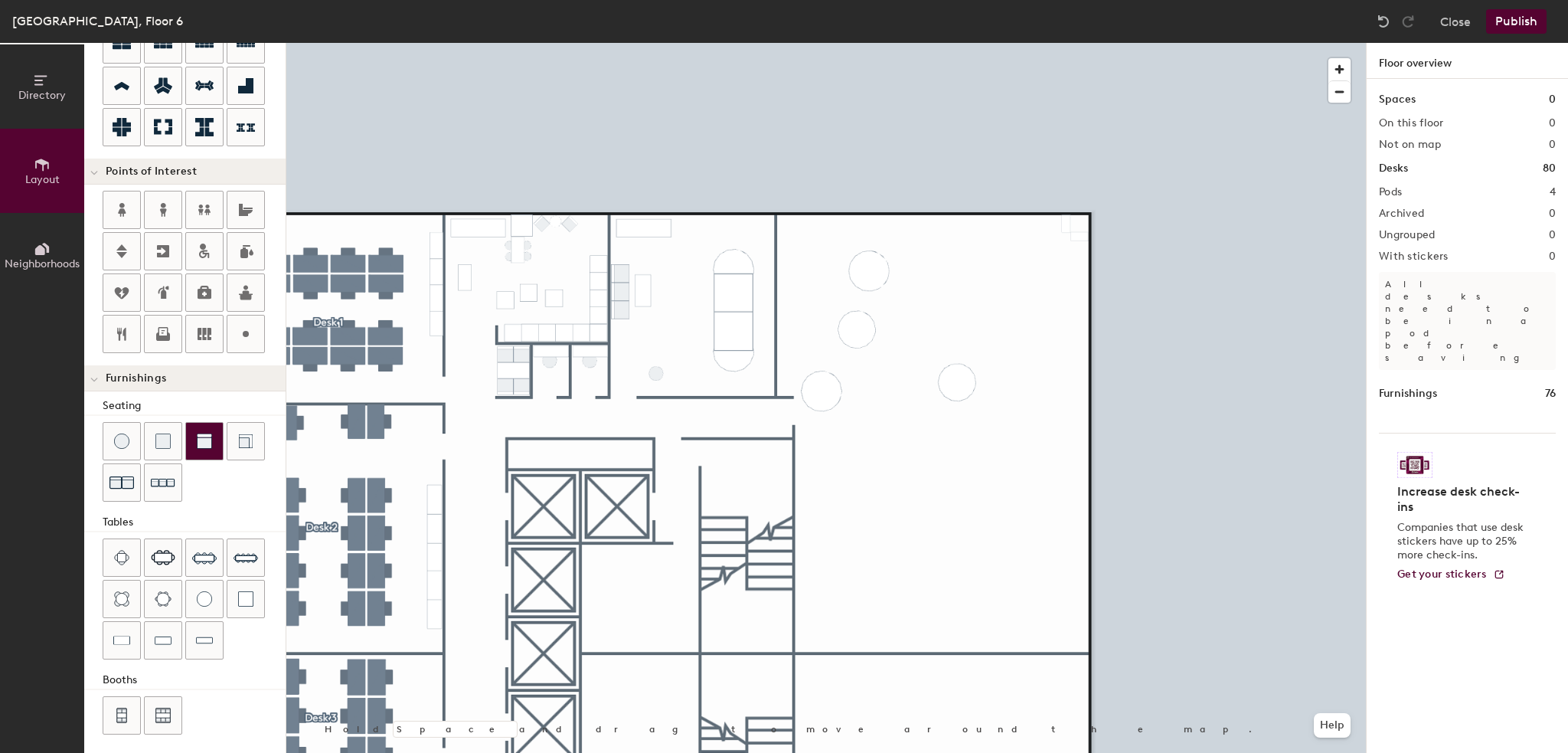
click at [208, 444] on img at bounding box center [205, 441] width 16 height 16
click at [755, 43] on div at bounding box center [827, 43] width 1080 height 0
click at [712, 43] on div at bounding box center [827, 43] width 1080 height 0
click at [1212, 43] on div at bounding box center [827, 43] width 1080 height 0
click at [808, 43] on div at bounding box center [827, 43] width 1080 height 0
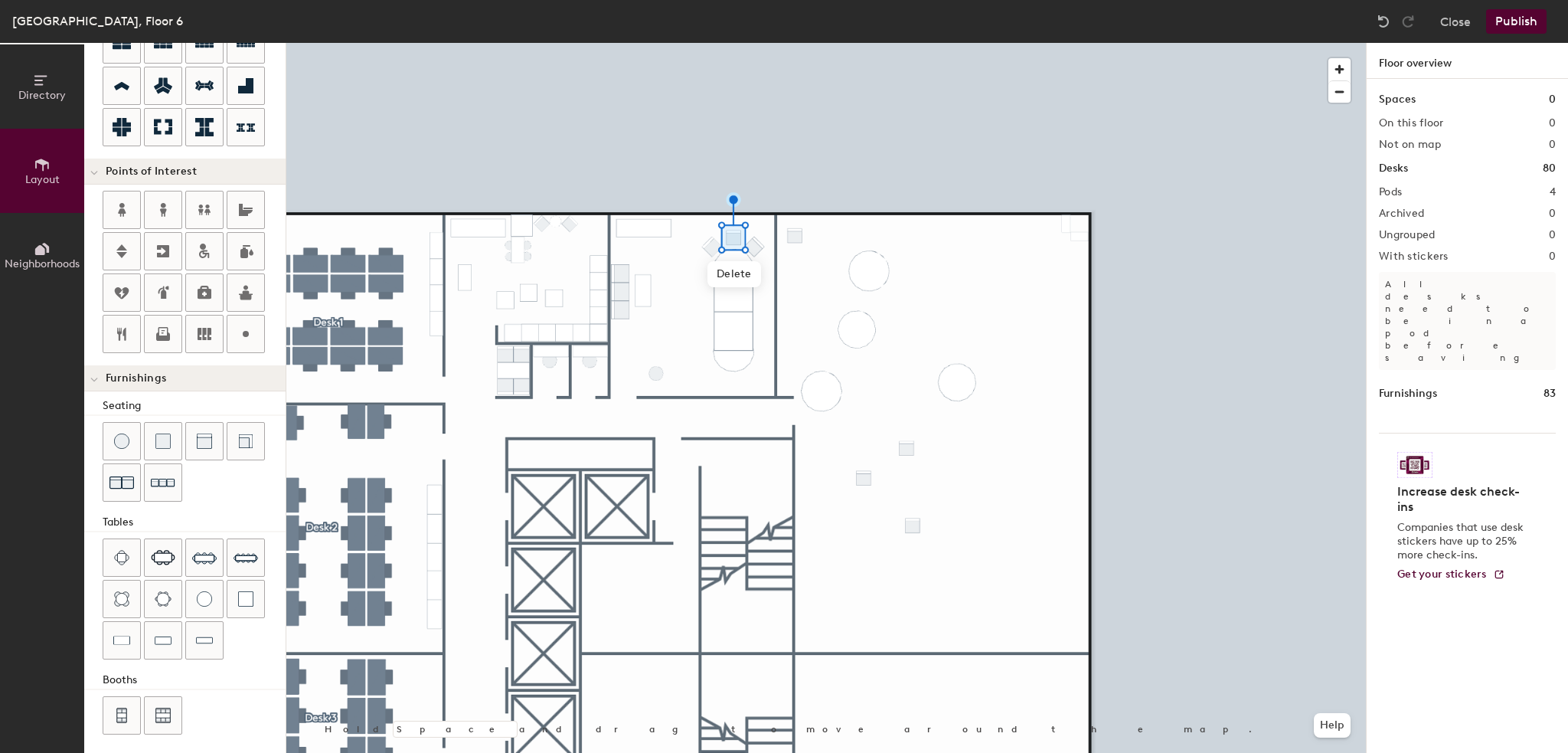
click at [1241, 43] on div at bounding box center [827, 43] width 1080 height 0
click at [1235, 43] on div at bounding box center [827, 43] width 1080 height 0
click at [1205, 43] on div at bounding box center [827, 43] width 1080 height 0
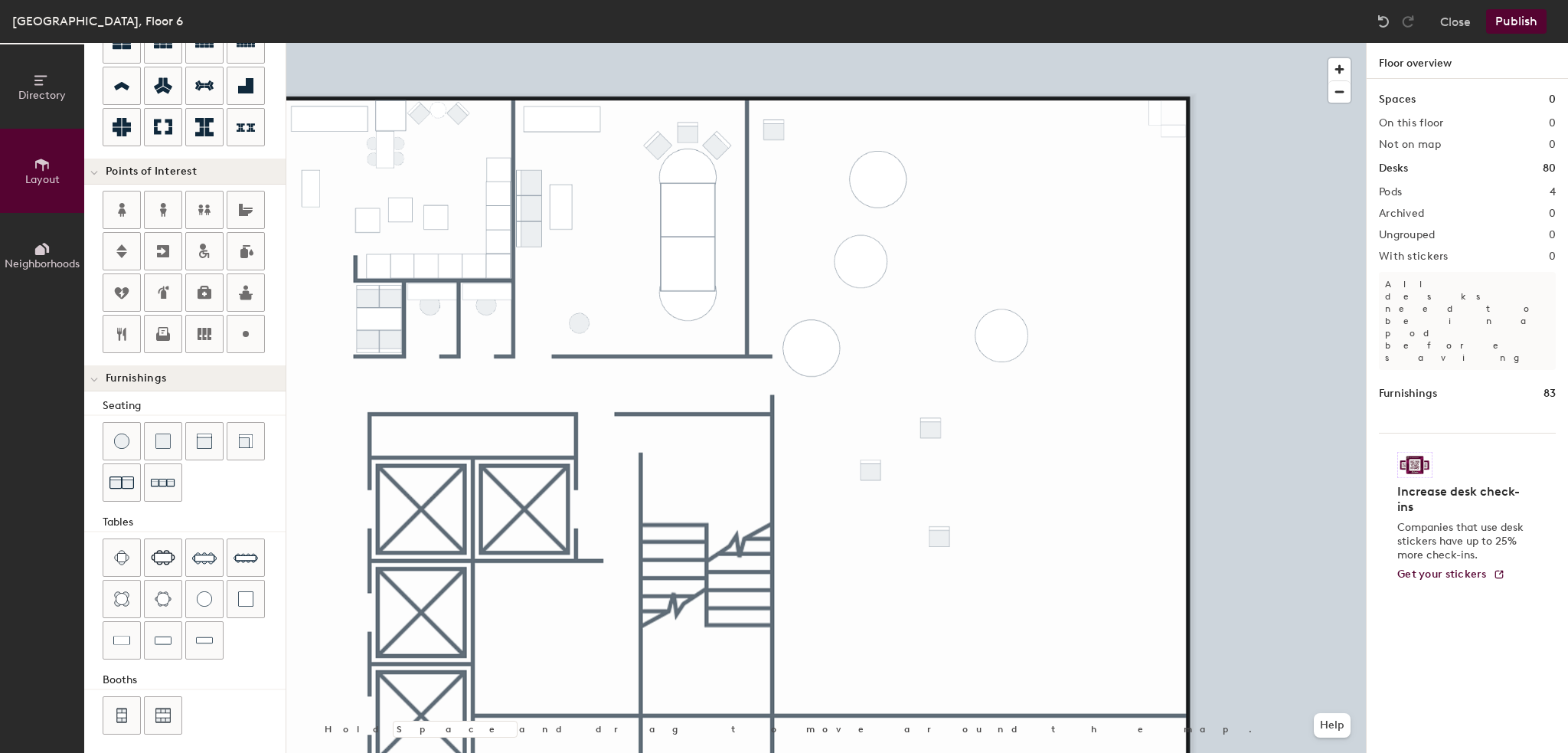
type input "40"
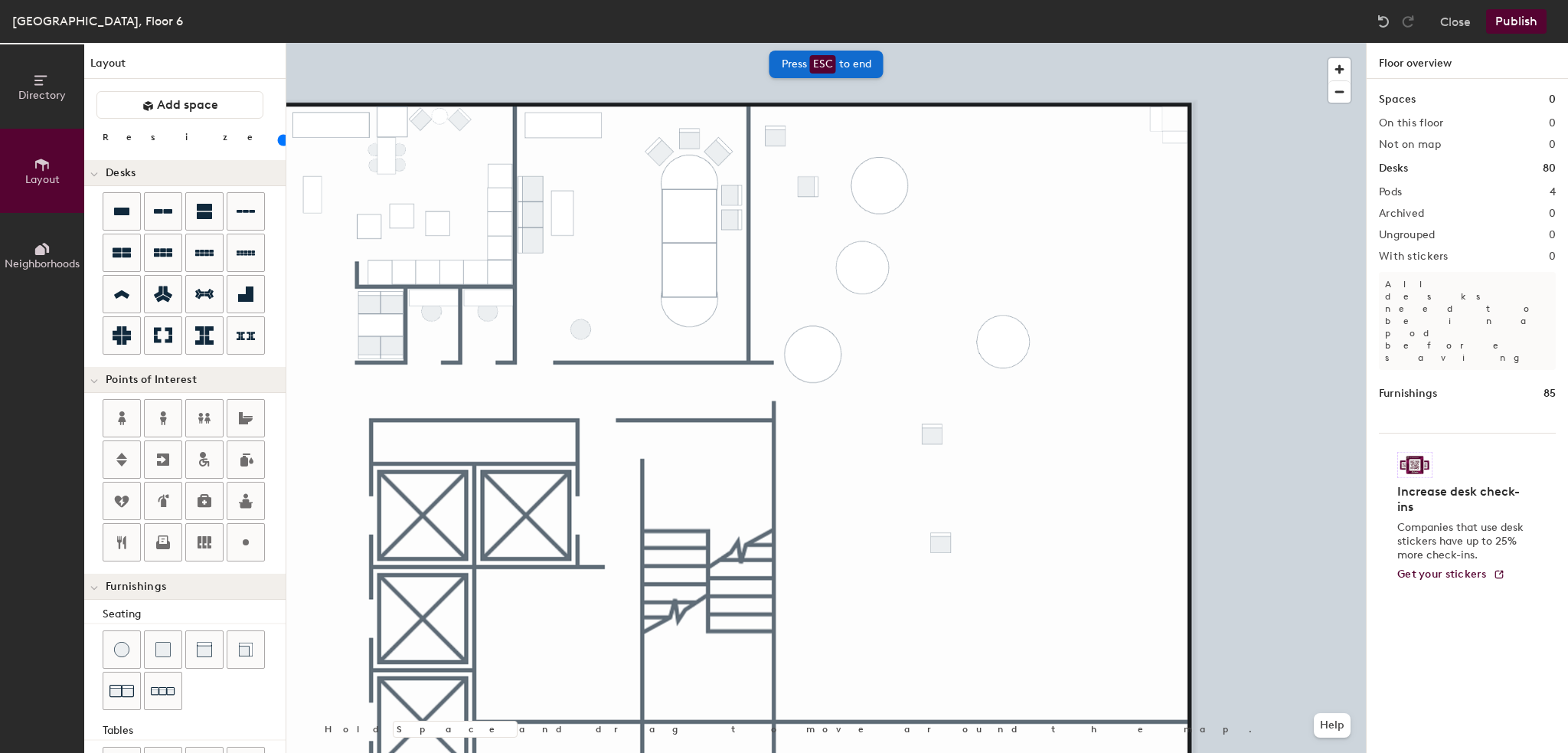
scroll to position [208, 0]
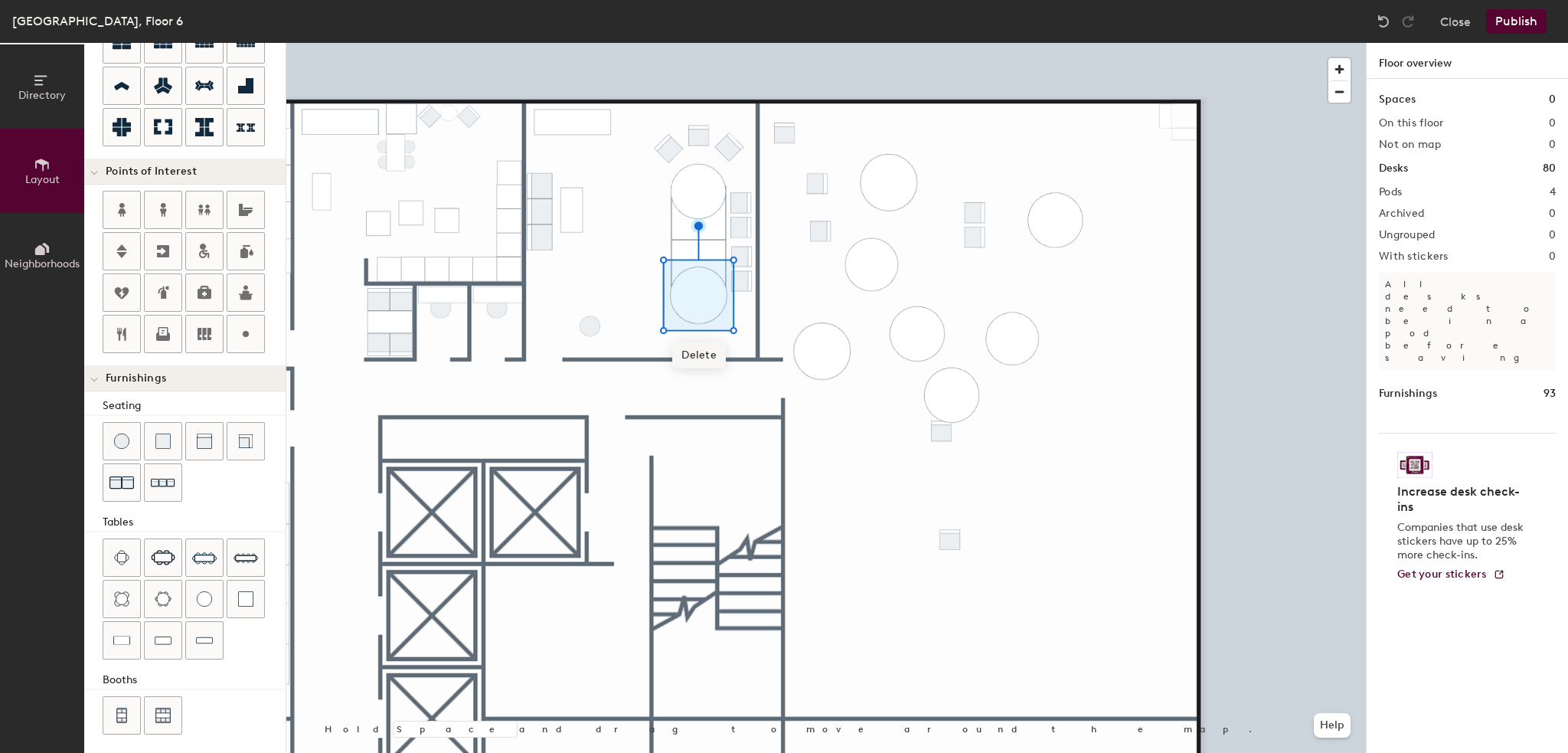
click at [702, 358] on span "Delete" at bounding box center [699, 355] width 54 height 26
click at [1047, 43] on div at bounding box center [827, 43] width 1080 height 0
type input "40"
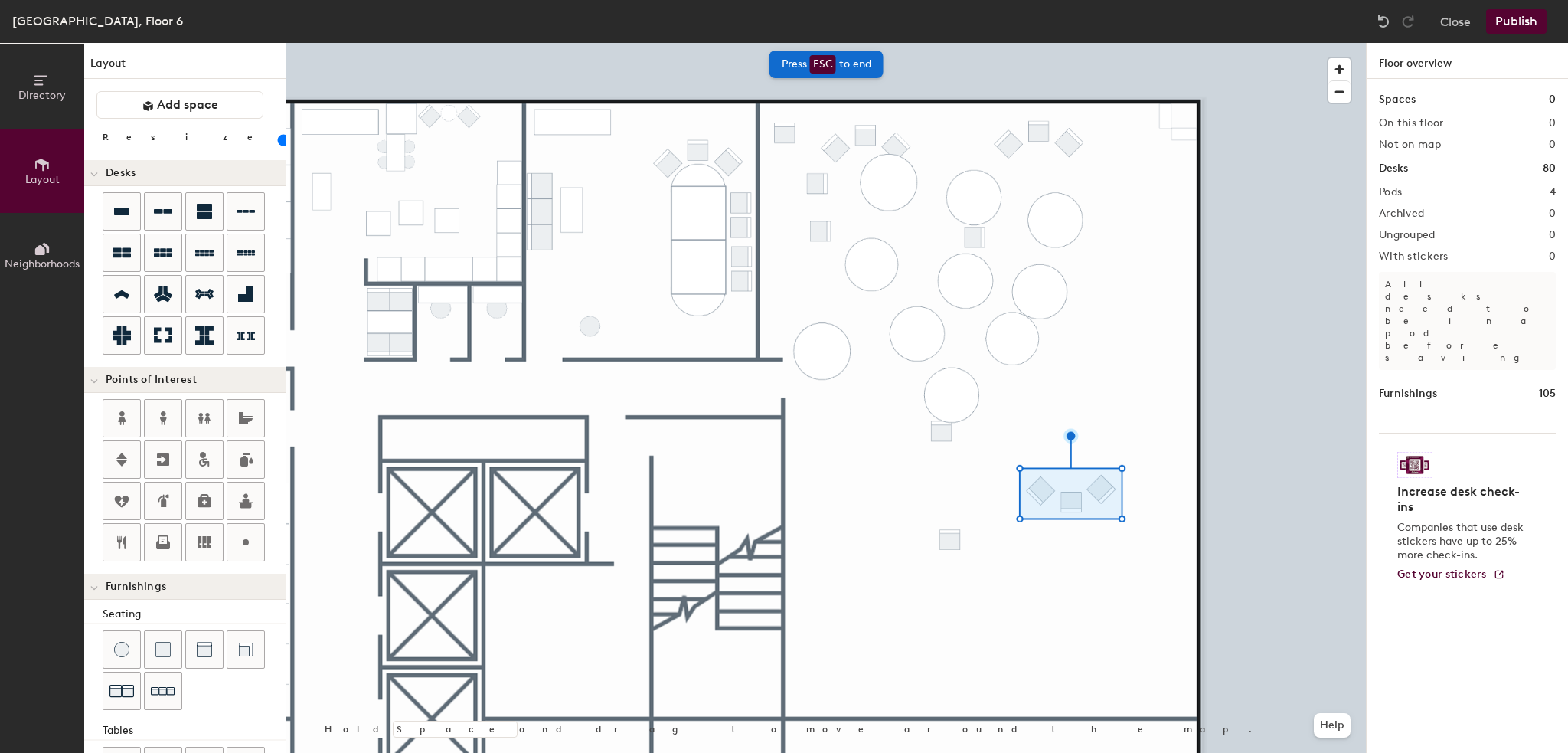
scroll to position [208, 0]
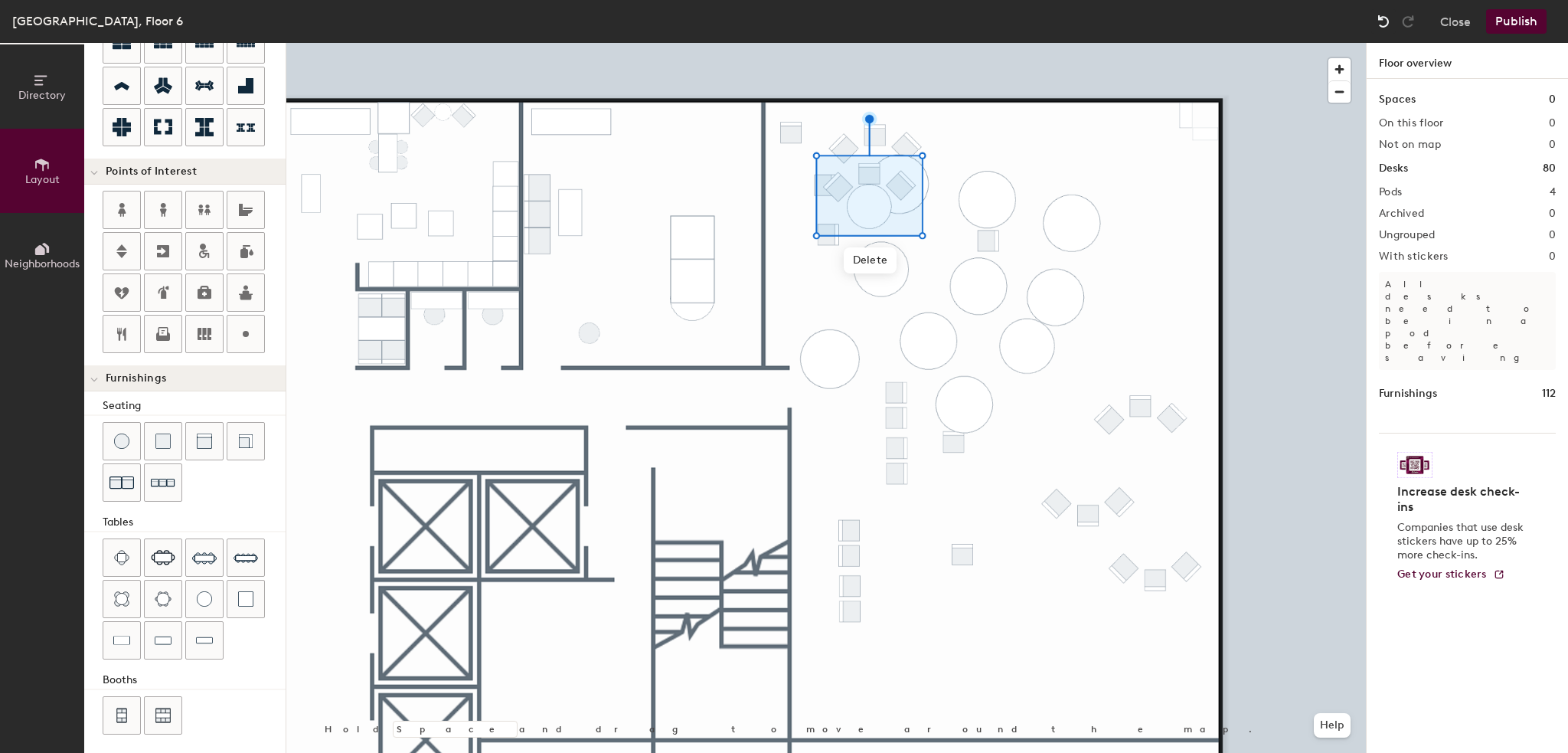
click at [1375, 16] on div at bounding box center [1384, 22] width 24 height 24
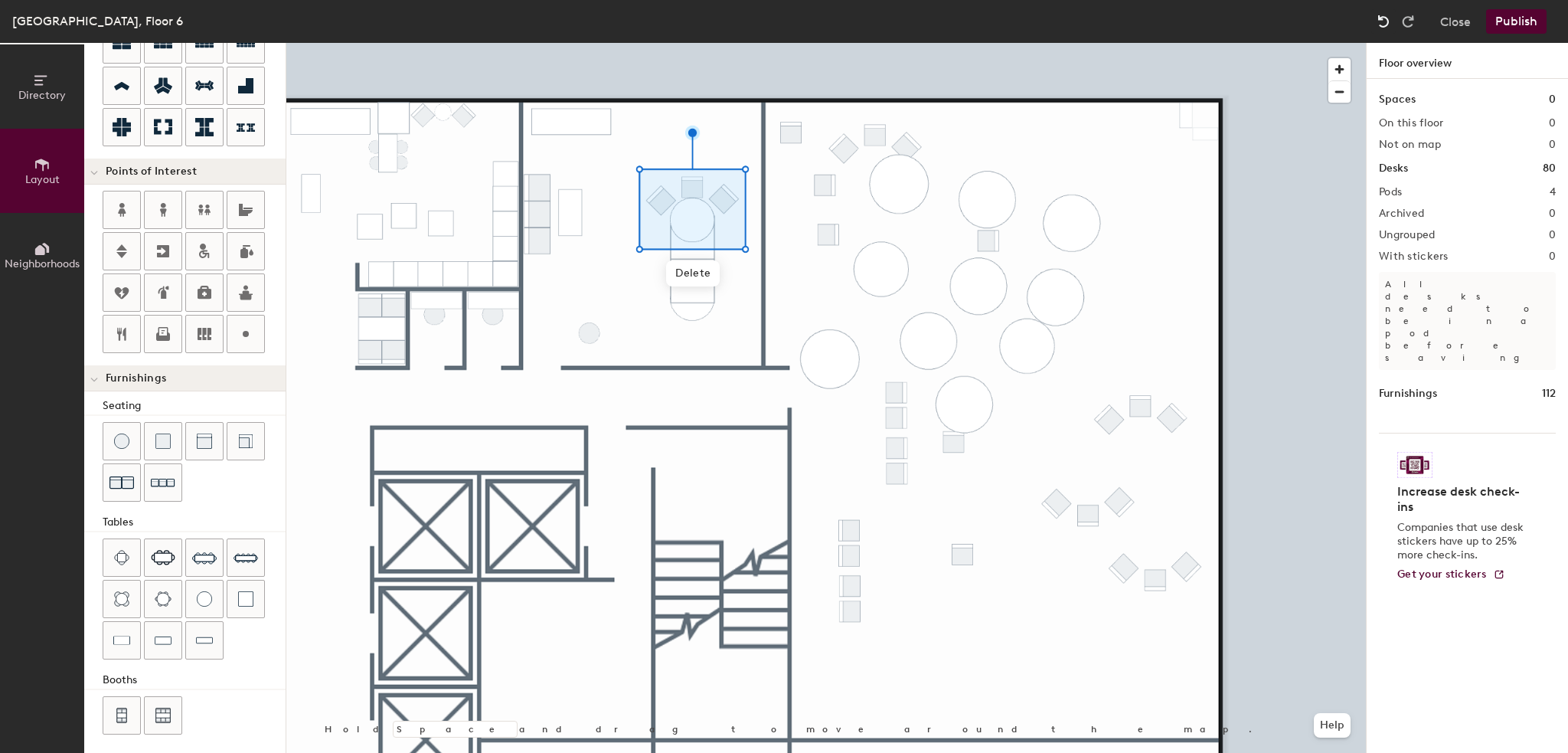
click at [1375, 16] on div at bounding box center [1384, 22] width 24 height 24
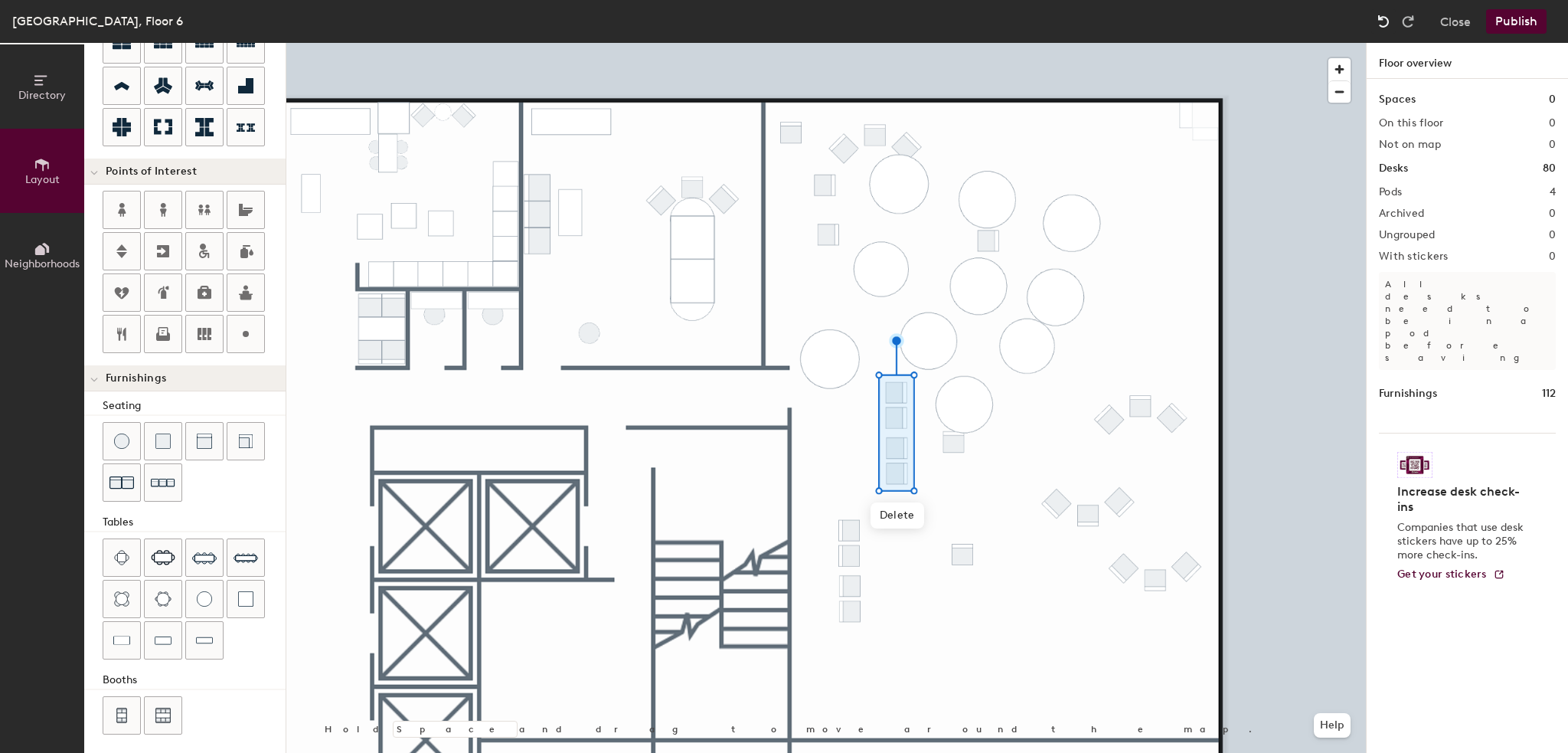
click at [1375, 16] on div at bounding box center [1384, 22] width 24 height 24
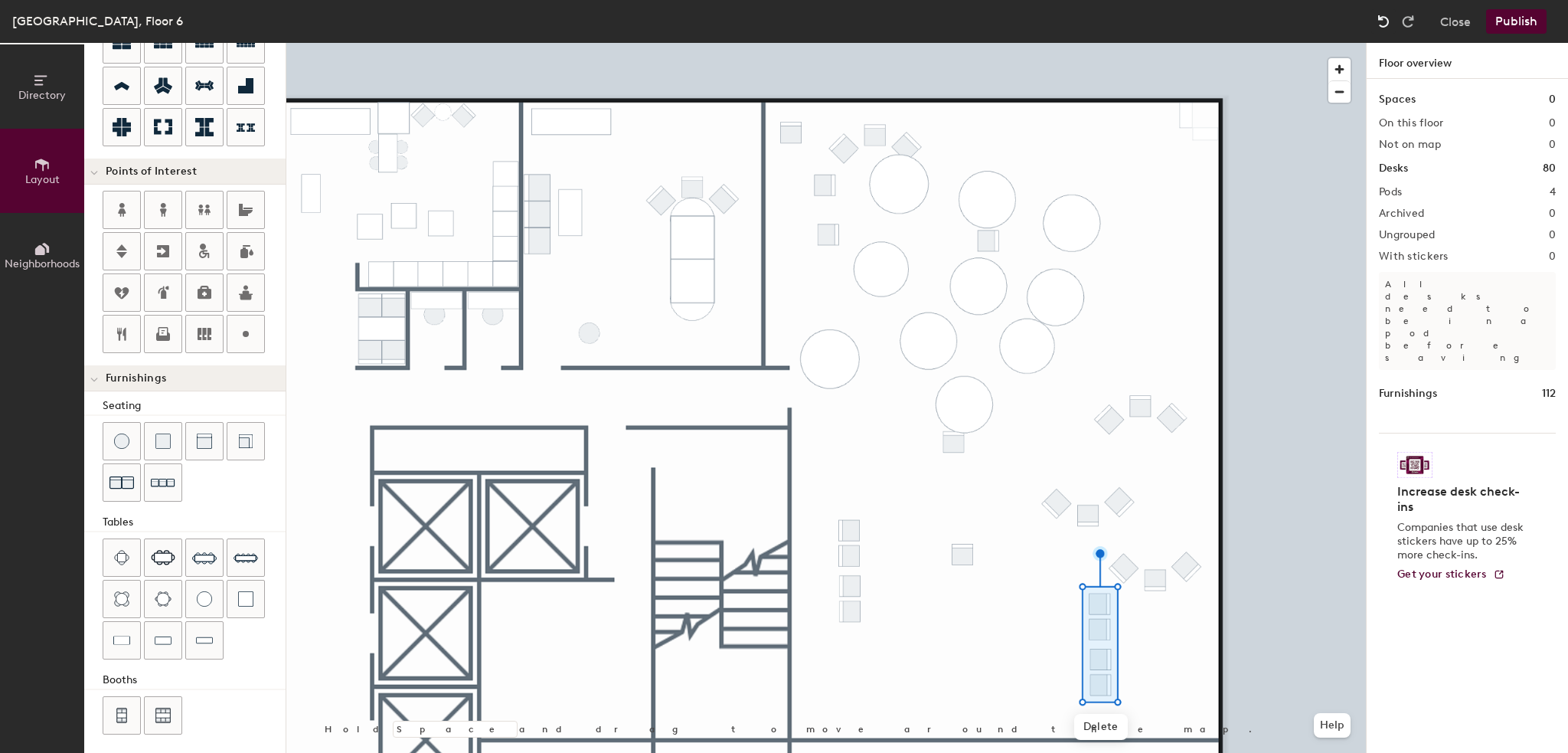
click at [1375, 16] on div at bounding box center [1384, 22] width 24 height 24
type input "40"
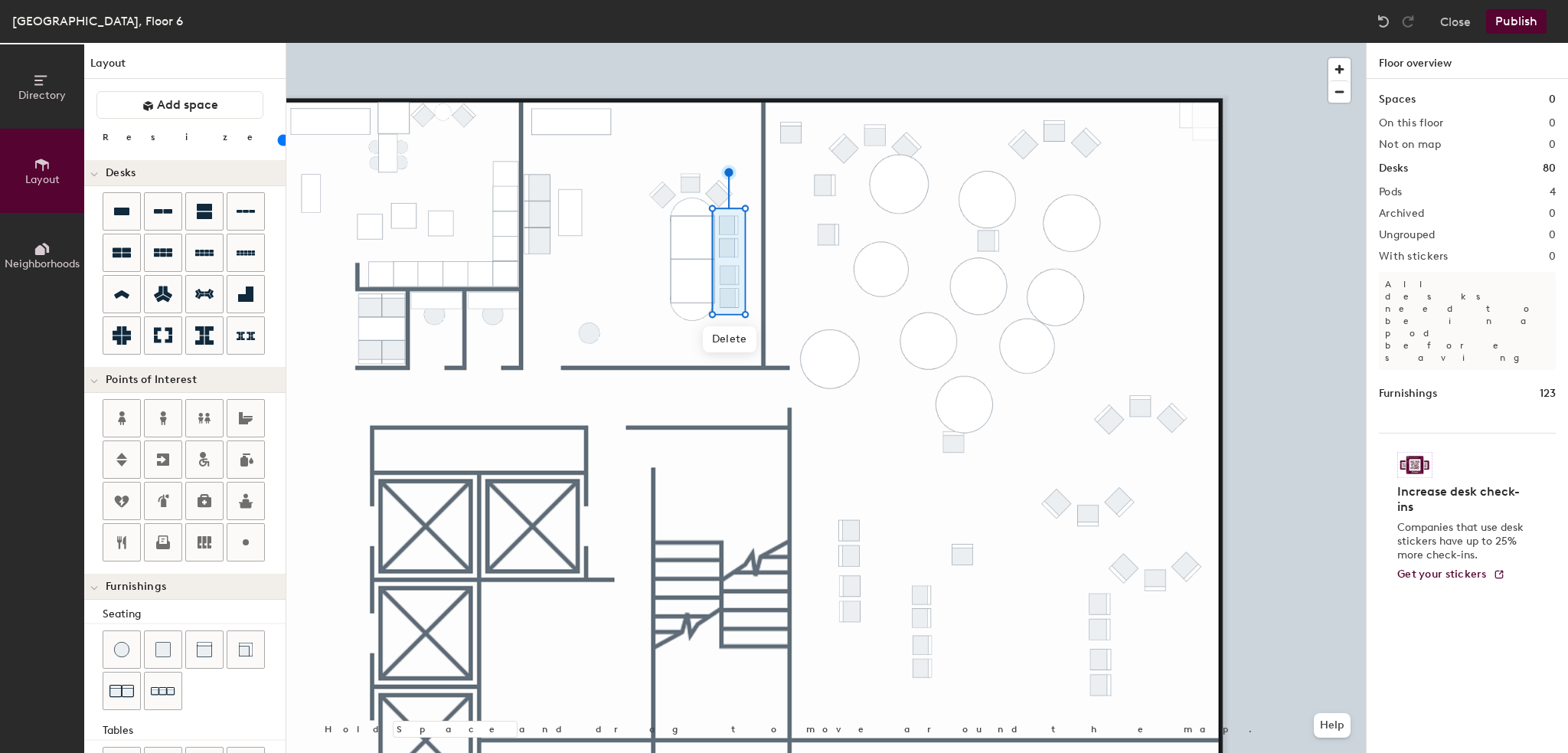
scroll to position [208, 0]
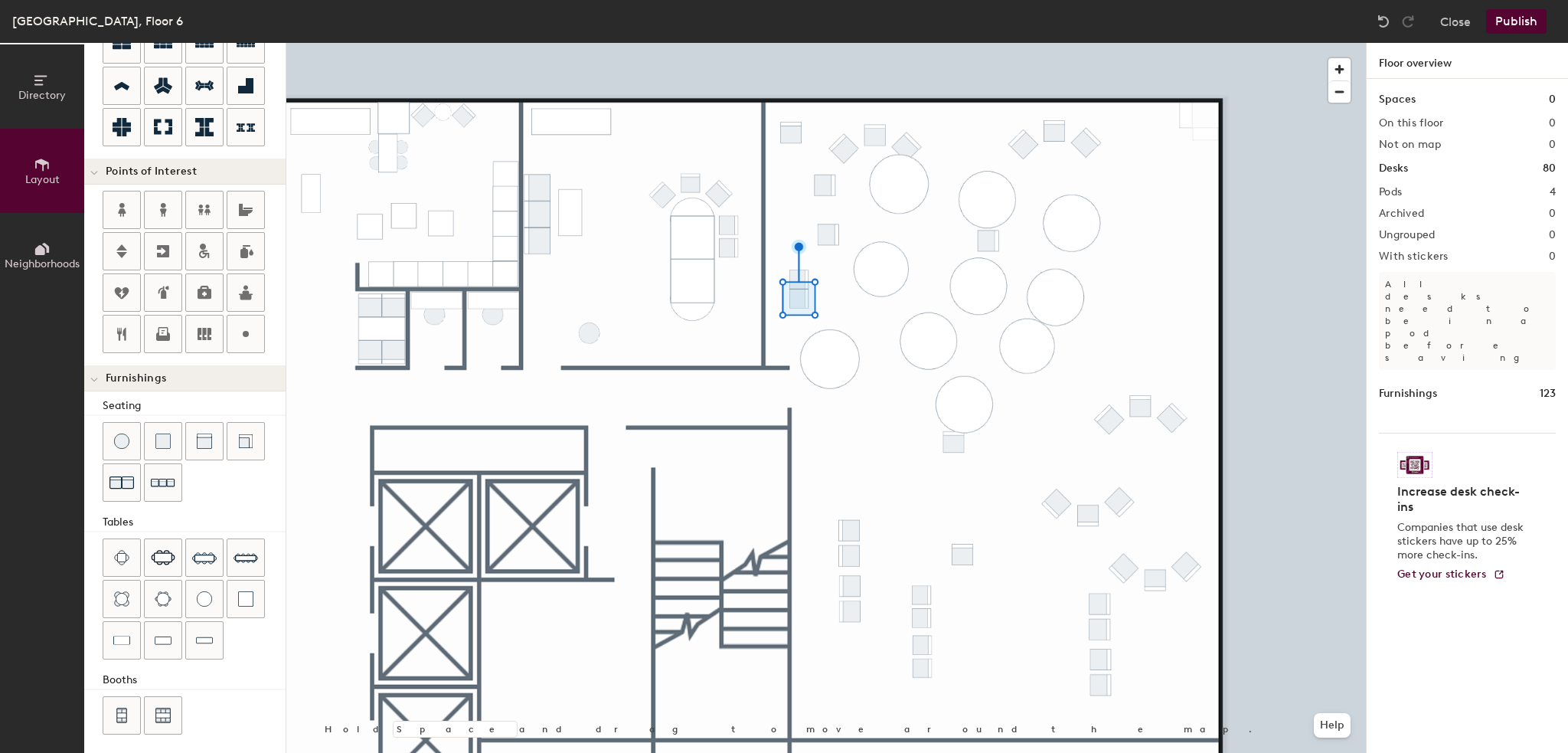
click at [790, 43] on div at bounding box center [827, 43] width 1080 height 0
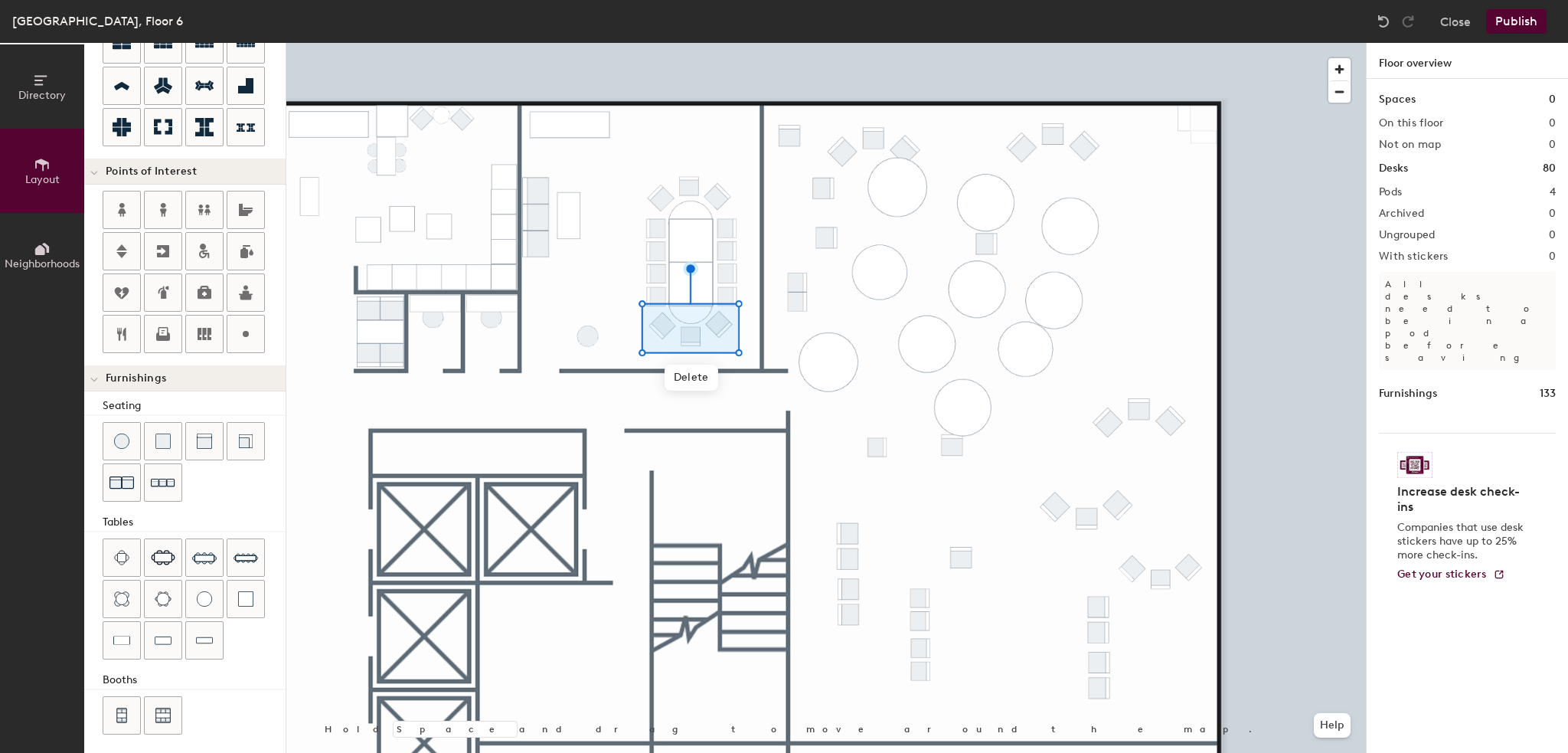
click at [1140, 43] on div at bounding box center [827, 43] width 1080 height 0
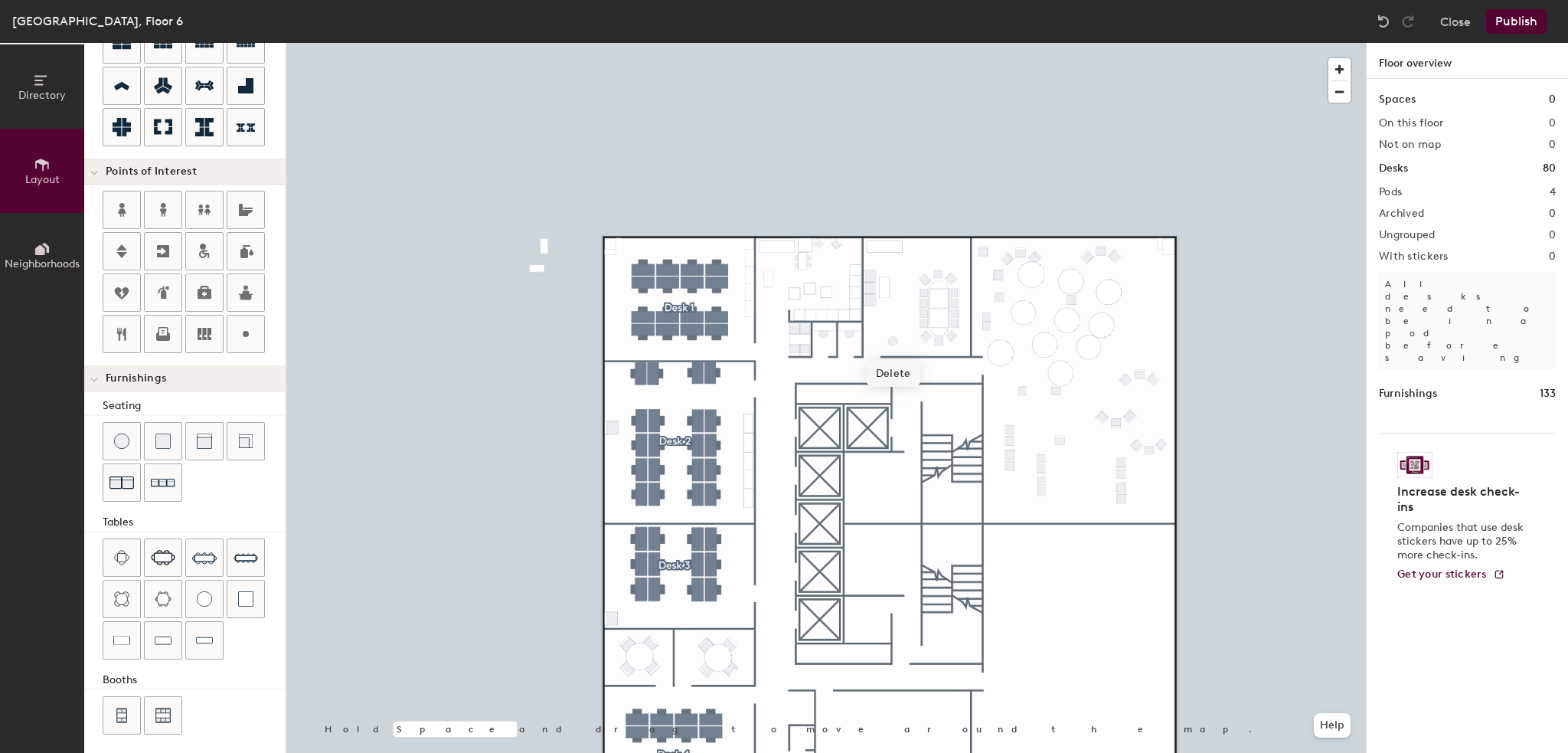
click at [897, 376] on span "Delete" at bounding box center [893, 373] width 54 height 26
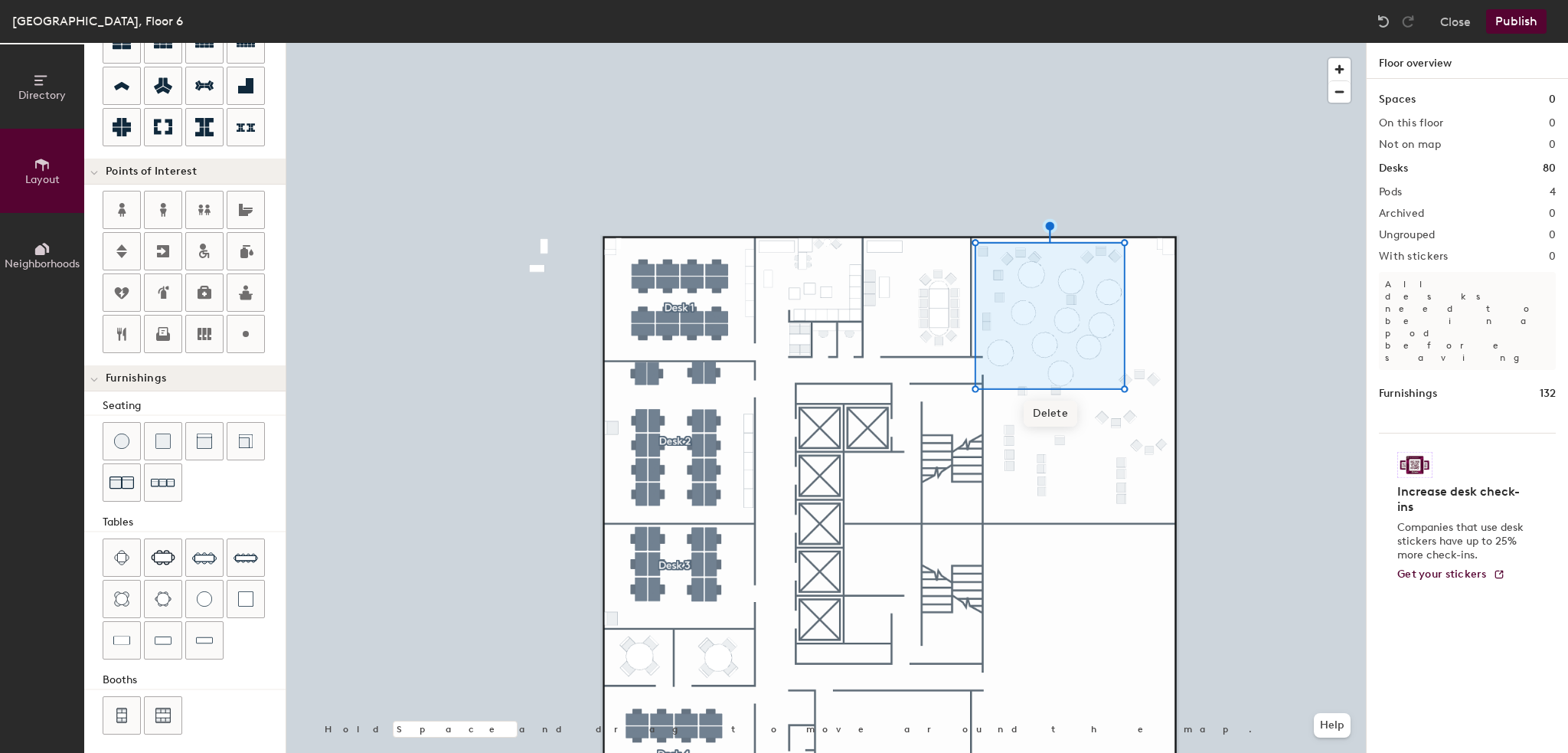
click at [1062, 417] on span "Delete" at bounding box center [1051, 413] width 54 height 26
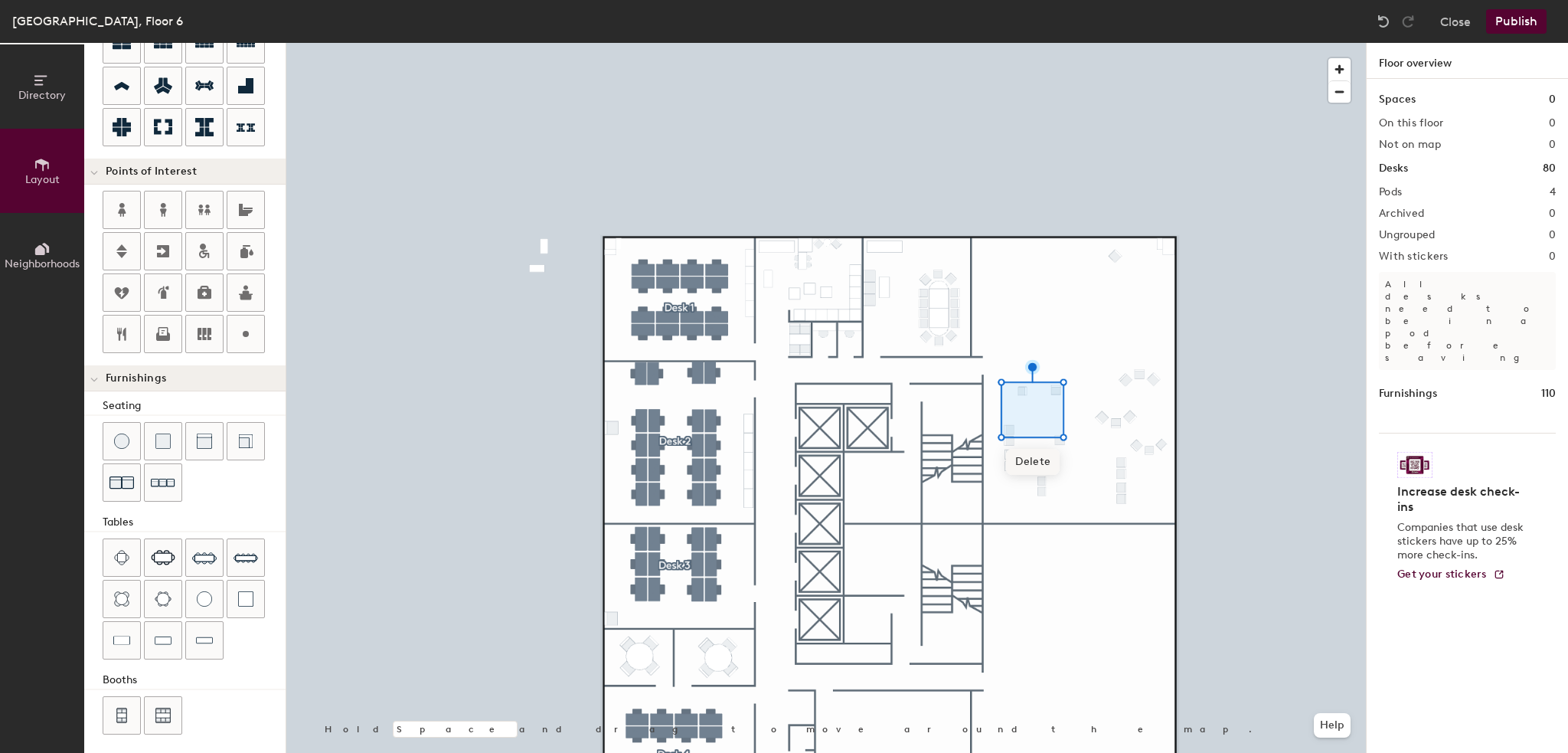
click at [1045, 463] on span "Delete" at bounding box center [1033, 462] width 54 height 26
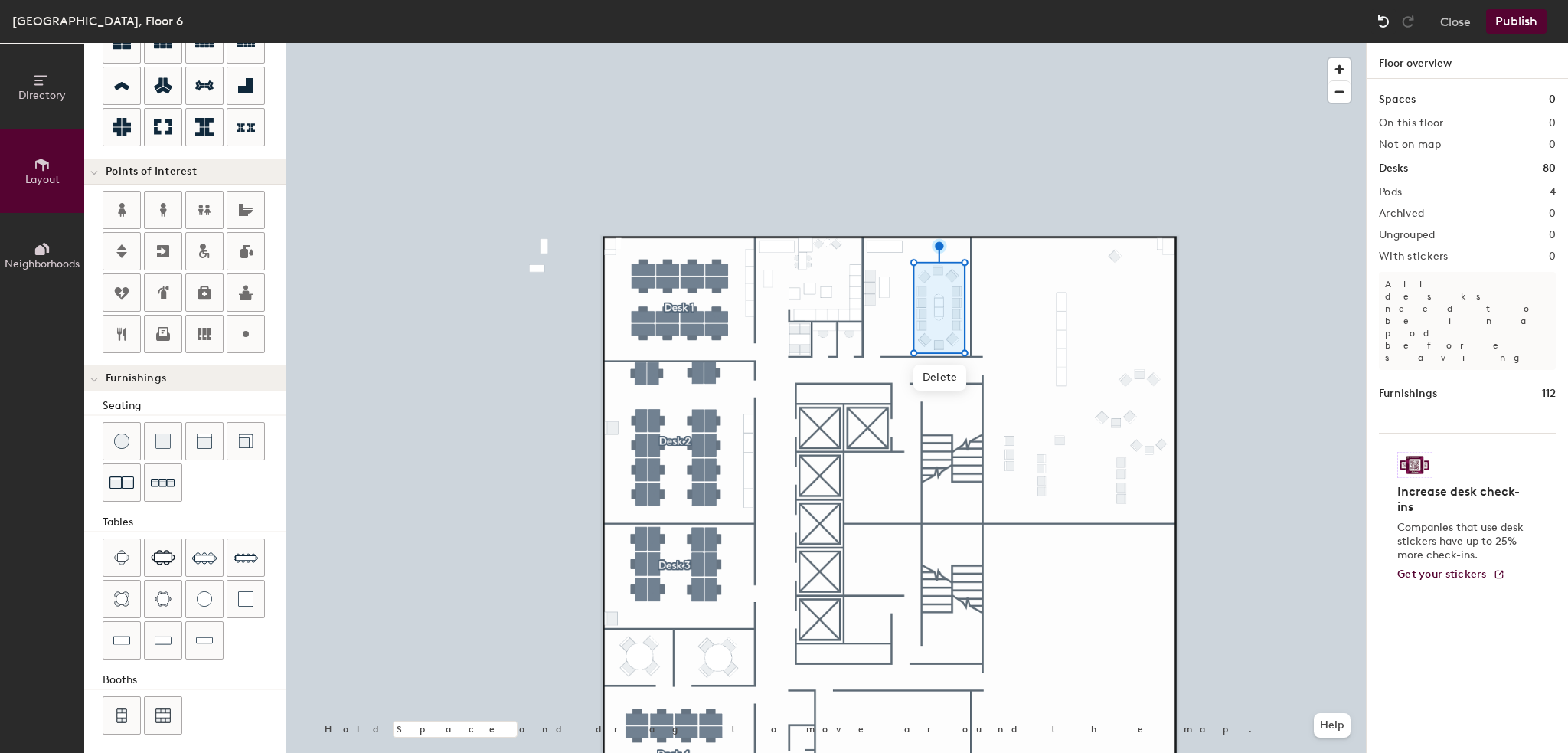
click at [1380, 17] on img at bounding box center [1384, 22] width 16 height 16
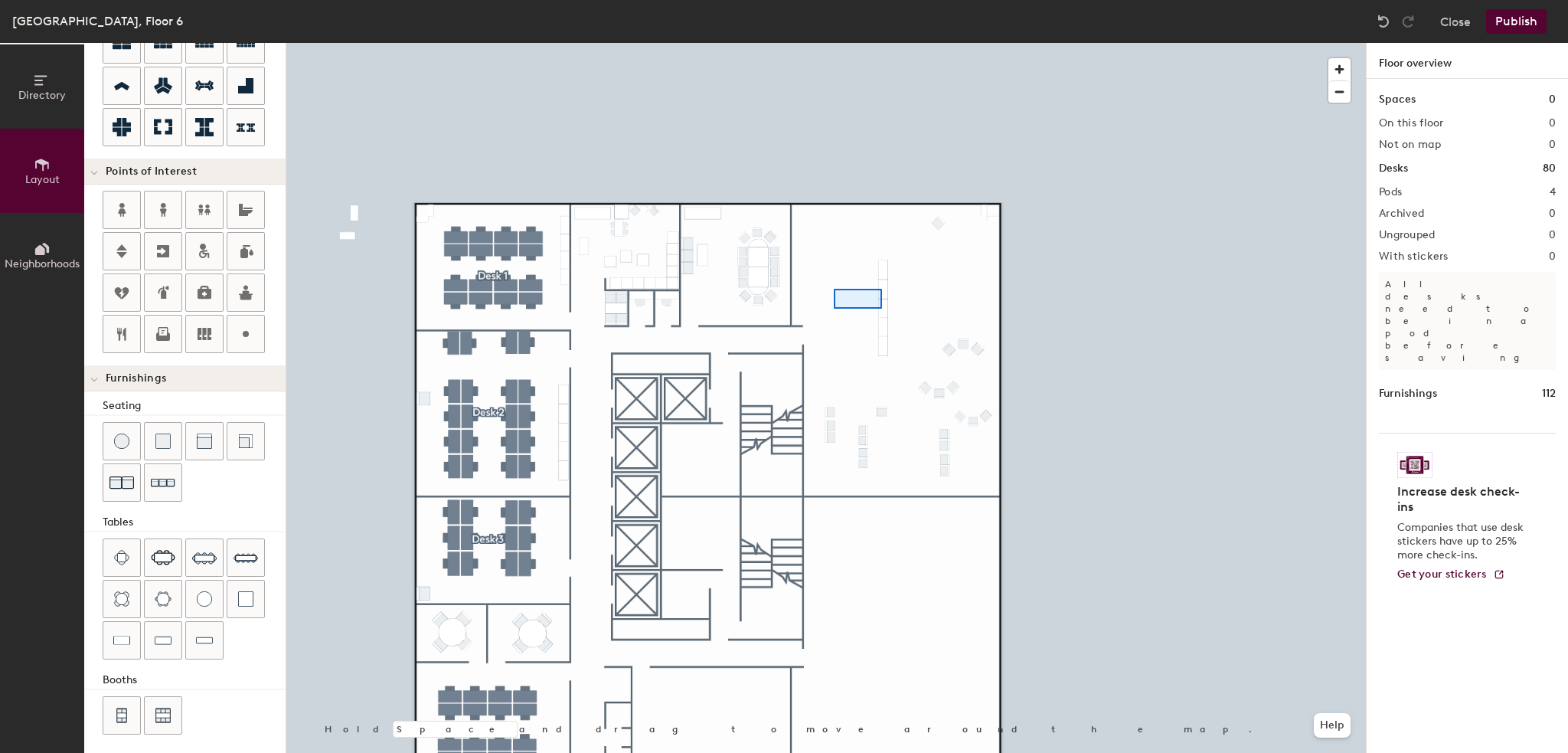
click at [833, 43] on div at bounding box center [827, 43] width 1080 height 0
type input "20"
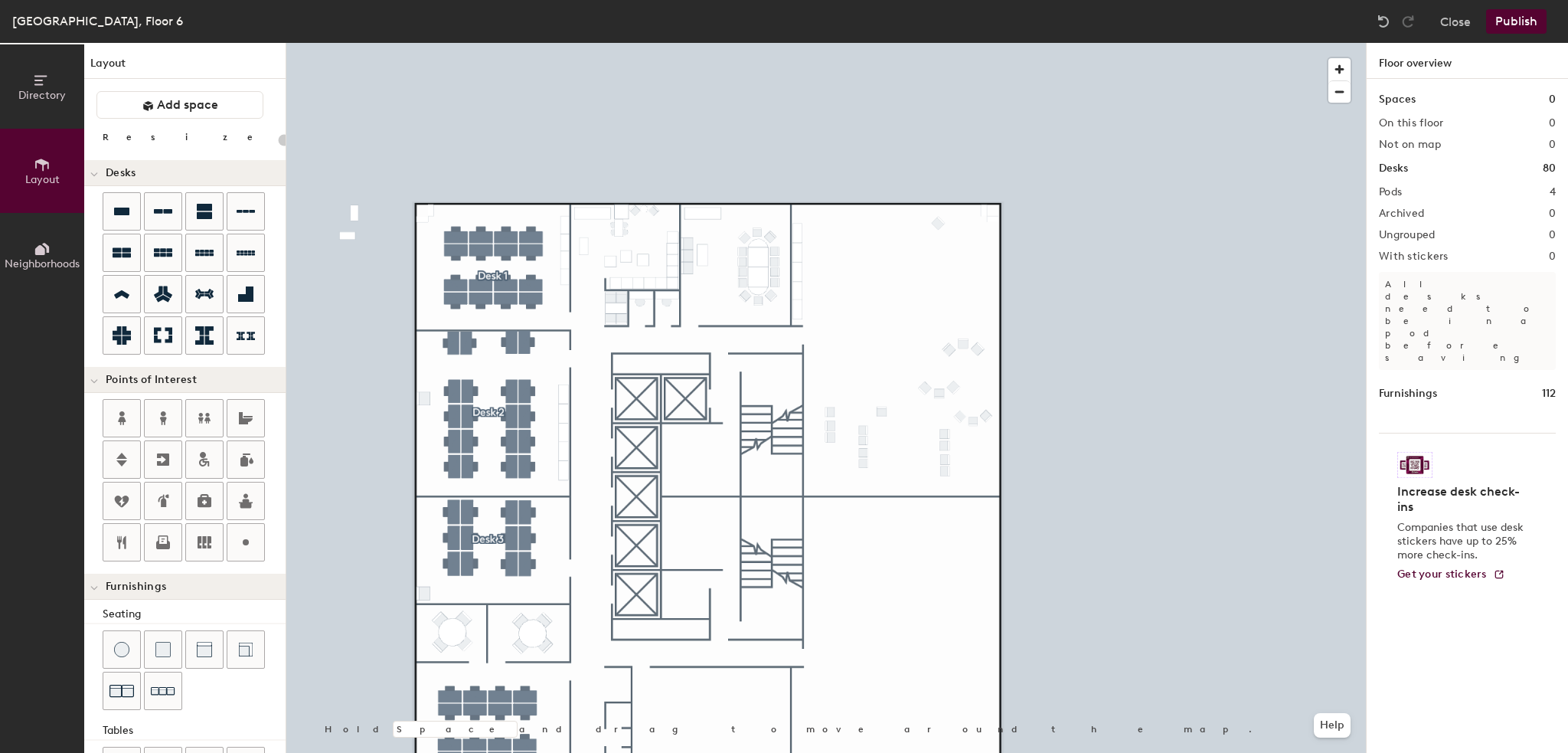
scroll to position [208, 0]
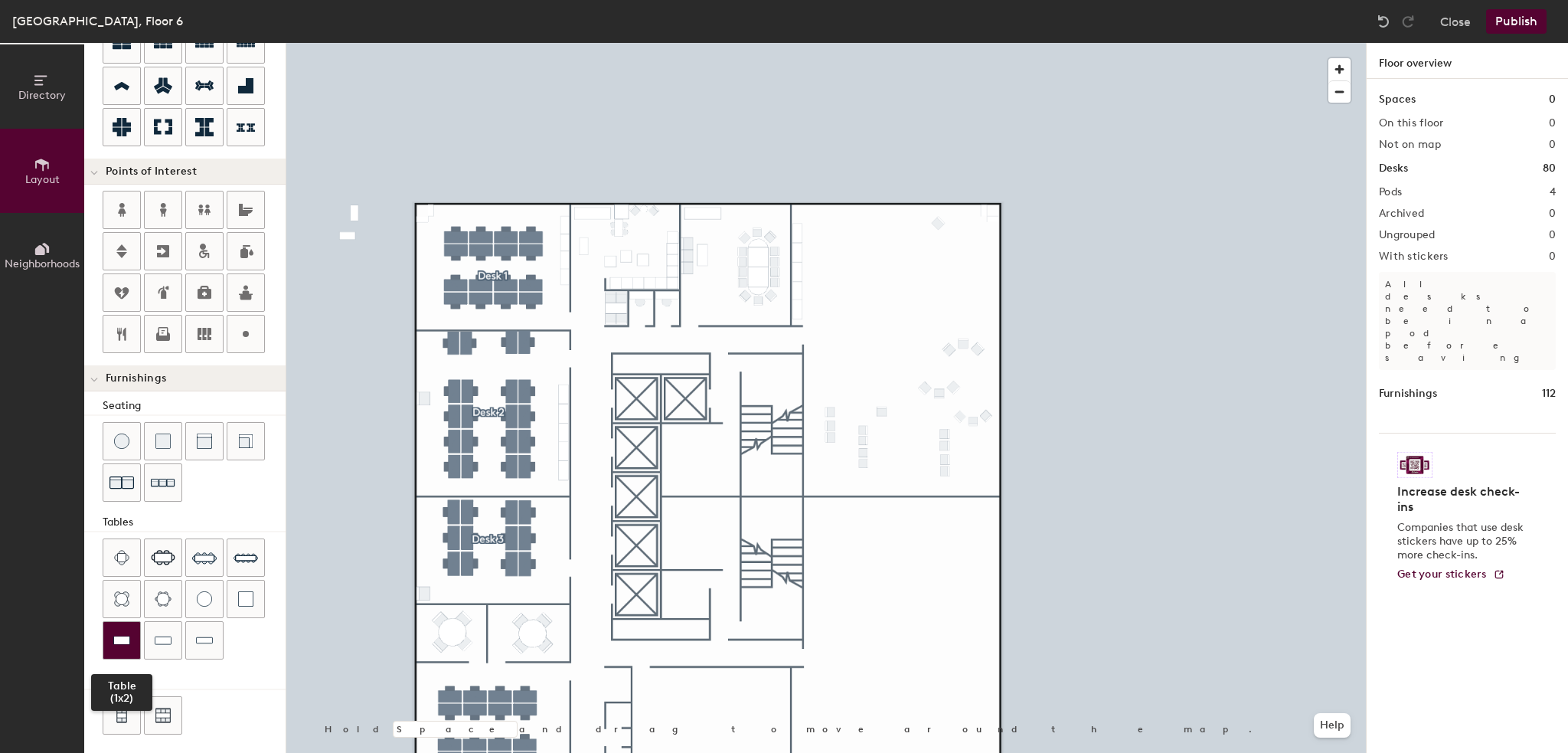
drag, startPoint x: 126, startPoint y: 636, endPoint x: 139, endPoint y: 627, distance: 15.8
click at [125, 636] on img at bounding box center [122, 641] width 16 height 16
click at [127, 633] on img at bounding box center [122, 641] width 16 height 16
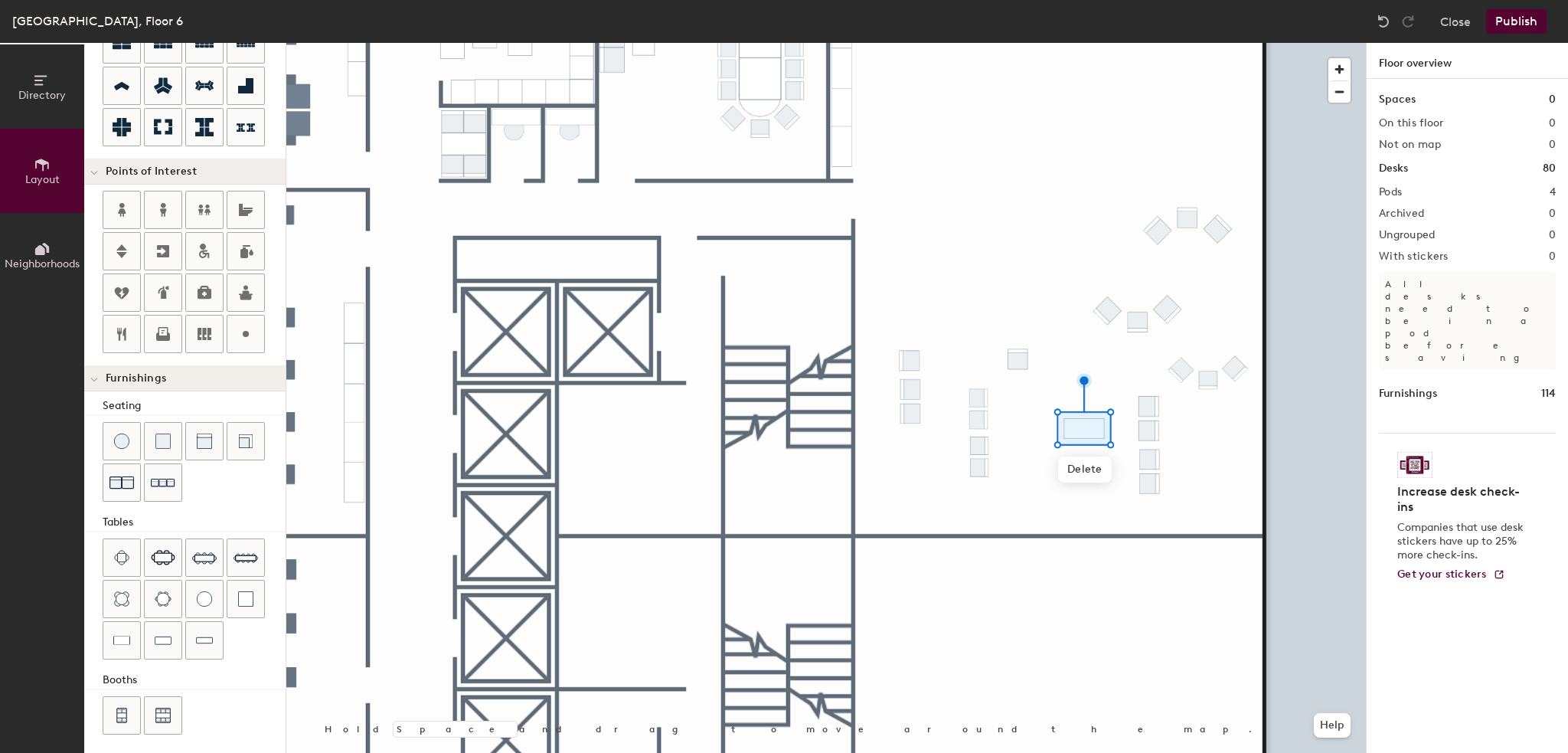
click at [1507, 20] on button "Publish" at bounding box center [1517, 22] width 61 height 24
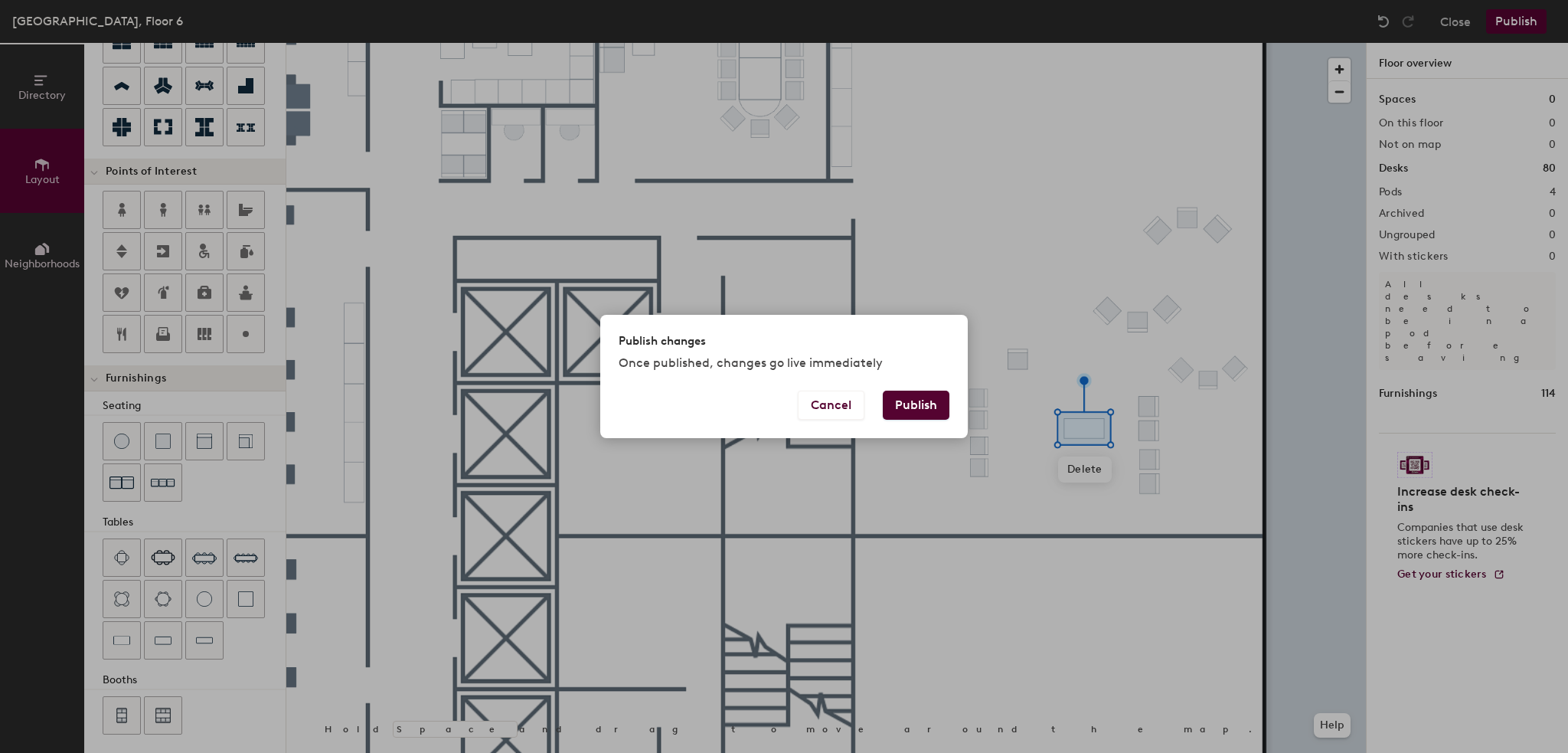
click at [903, 406] on button "Publish" at bounding box center [916, 406] width 67 height 30
type input "20"
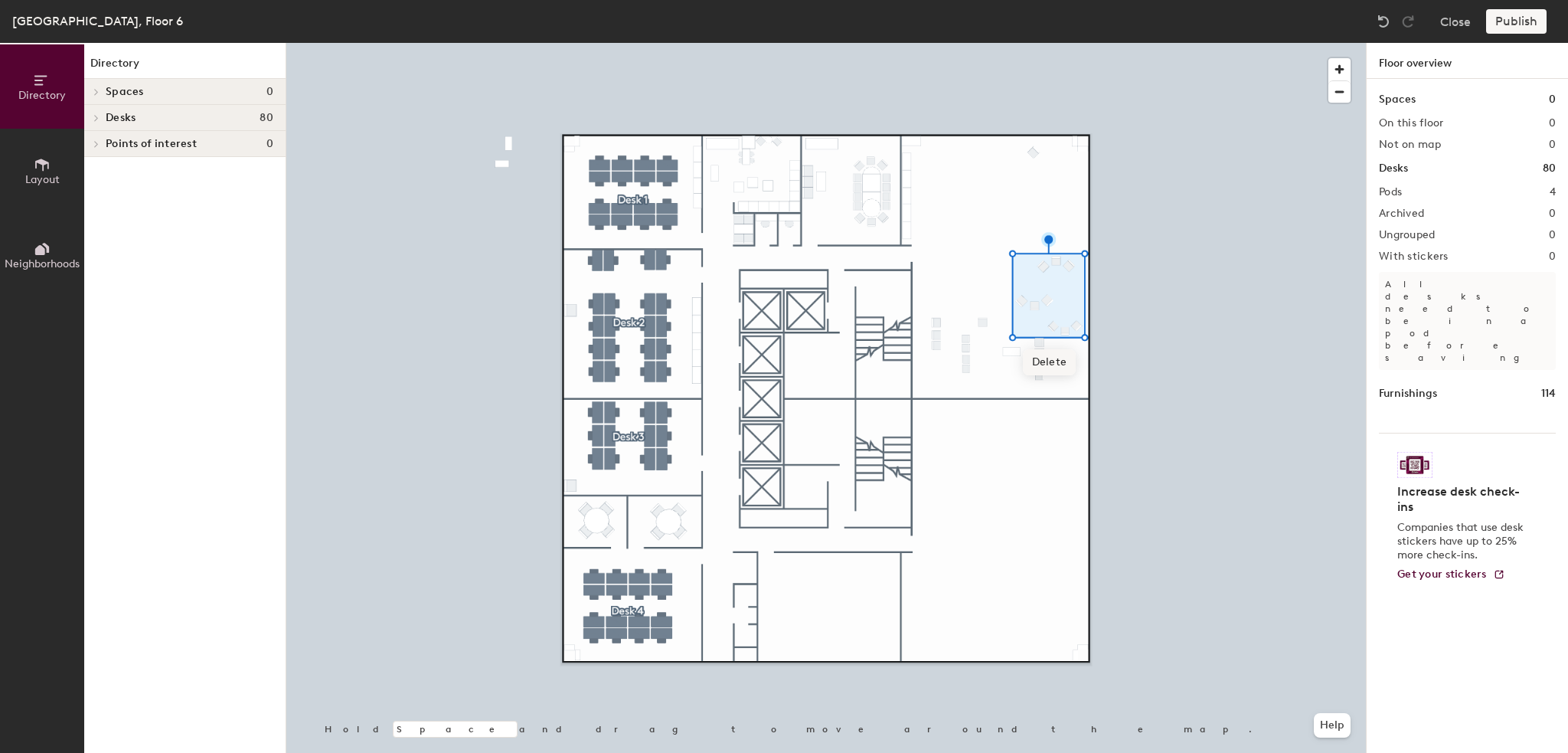
click at [1067, 364] on span "Delete" at bounding box center [1050, 362] width 54 height 26
click at [1521, 12] on button "Publish" at bounding box center [1517, 22] width 61 height 24
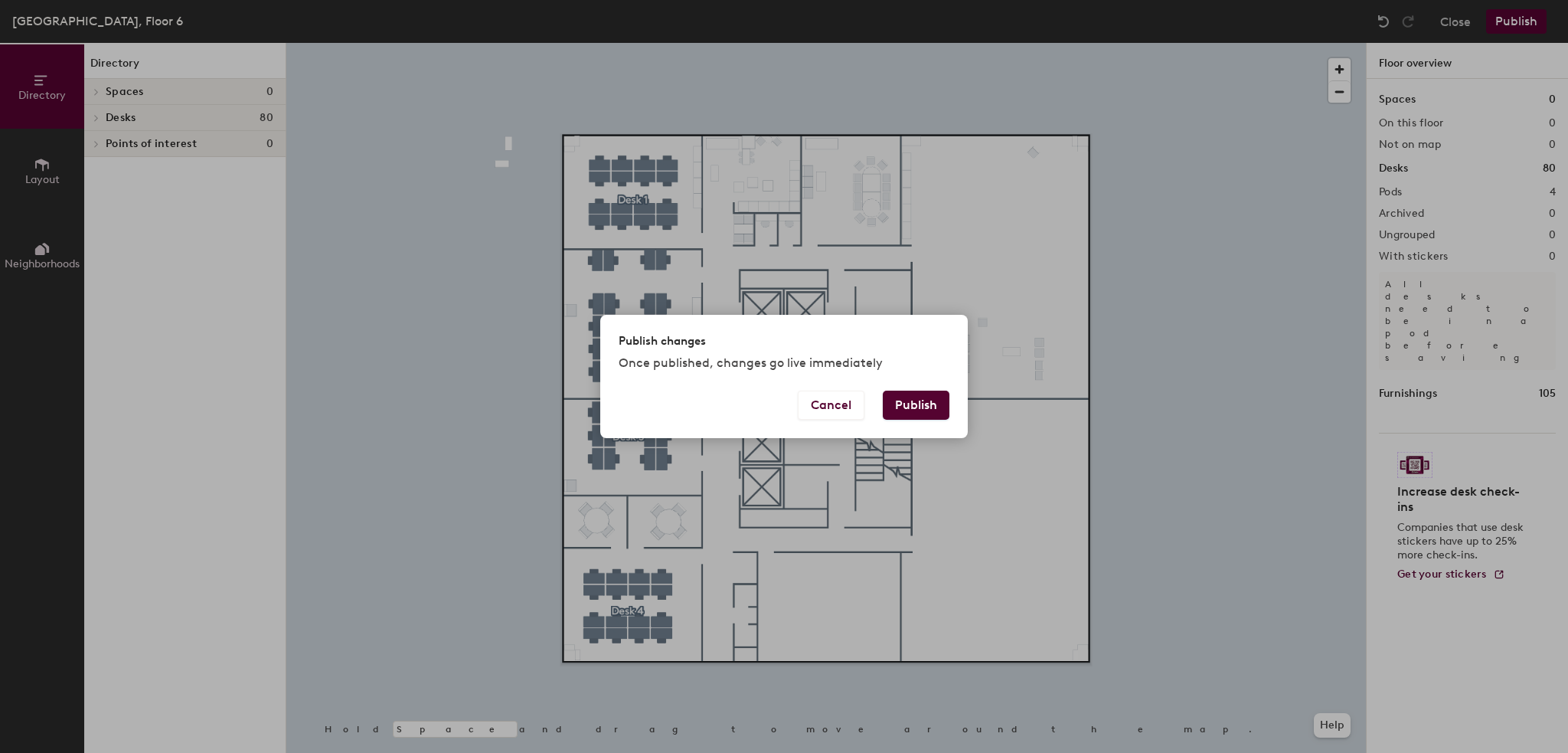
click at [904, 413] on button "Publish" at bounding box center [916, 406] width 67 height 30
